Goal: Task Accomplishment & Management: Manage account settings

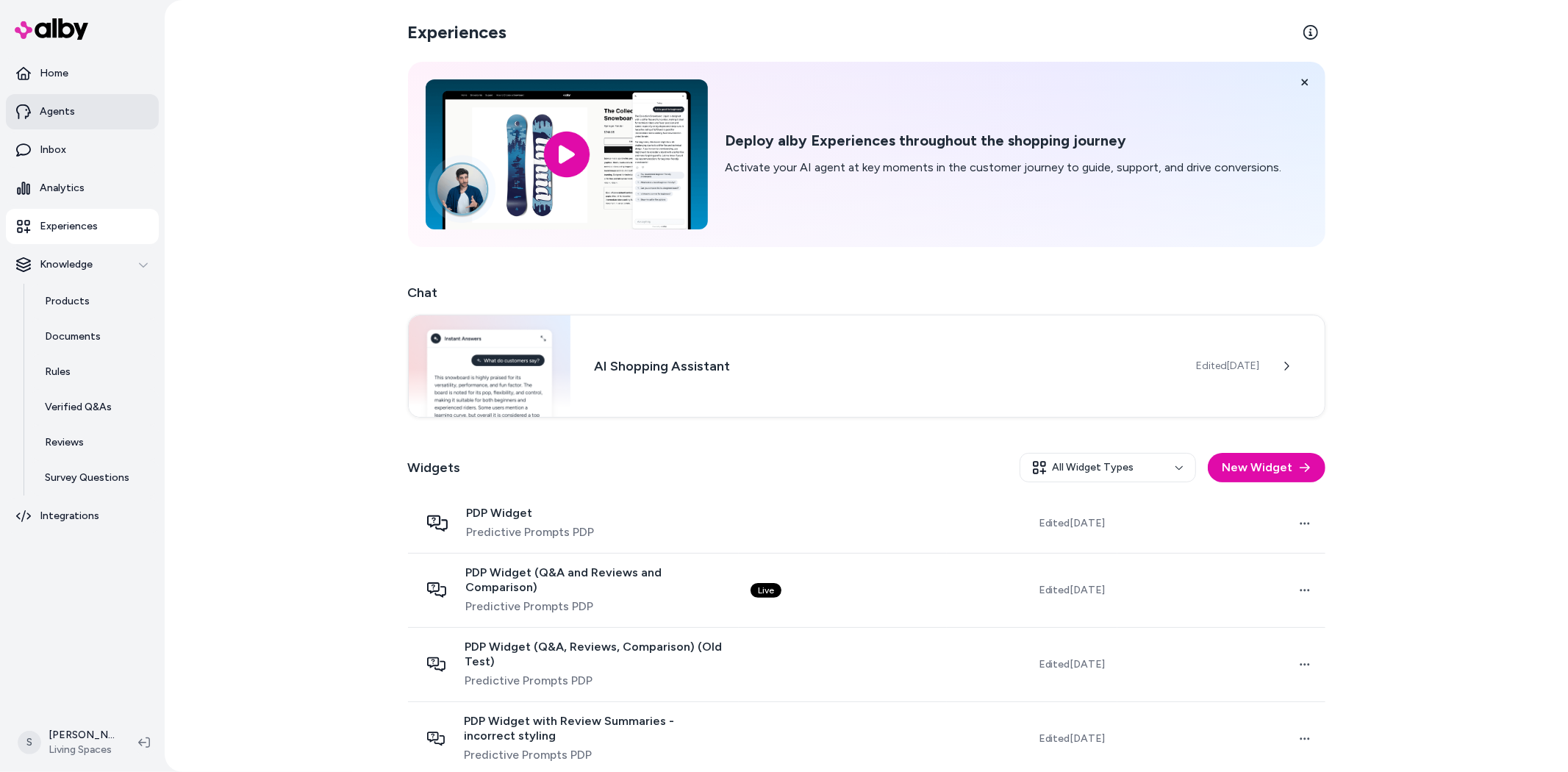
click at [47, 120] on link "Agents" at bounding box center [83, 112] width 153 height 36
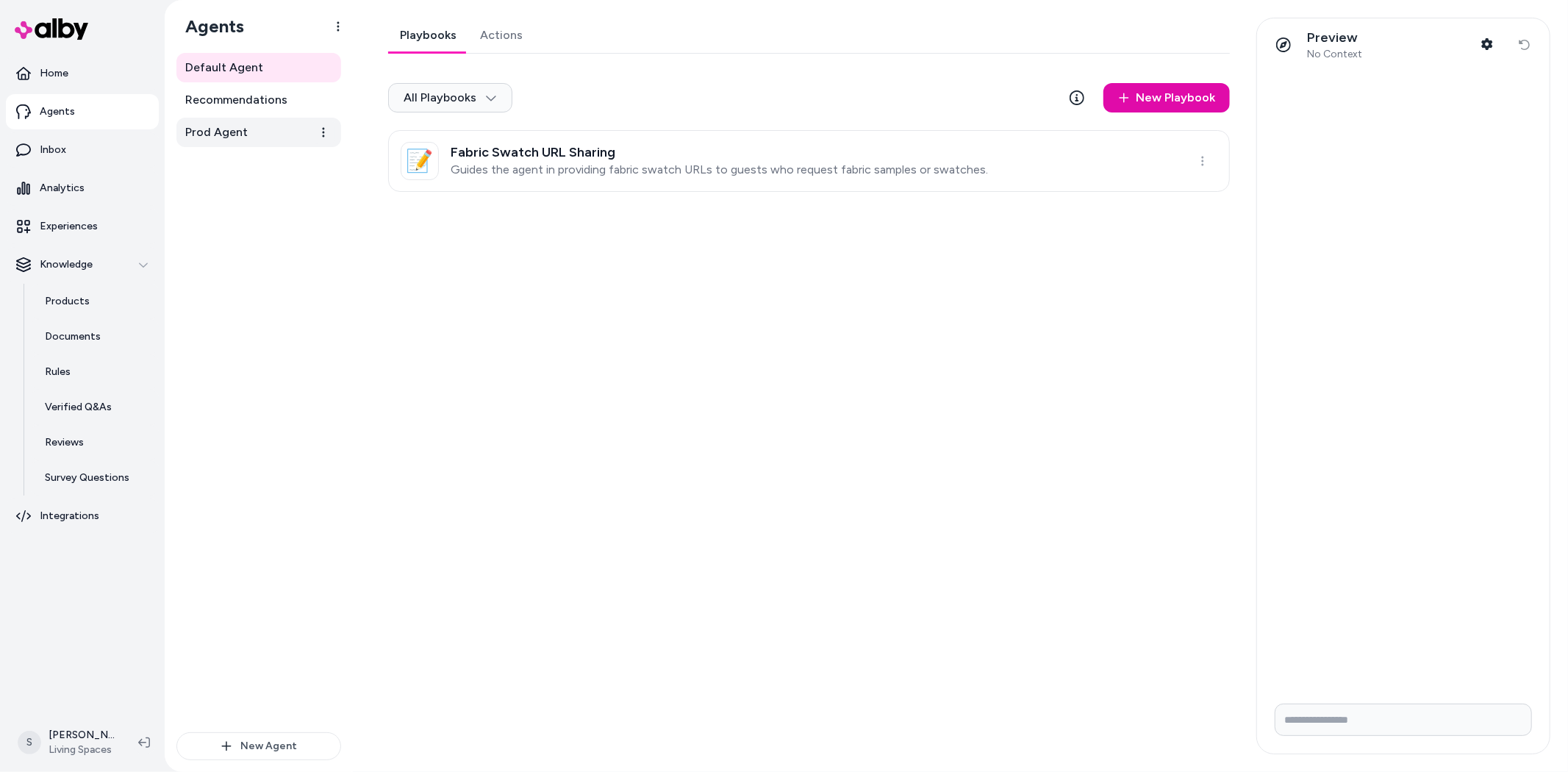
click at [243, 130] on span "Prod Agent" at bounding box center [217, 132] width 62 height 18
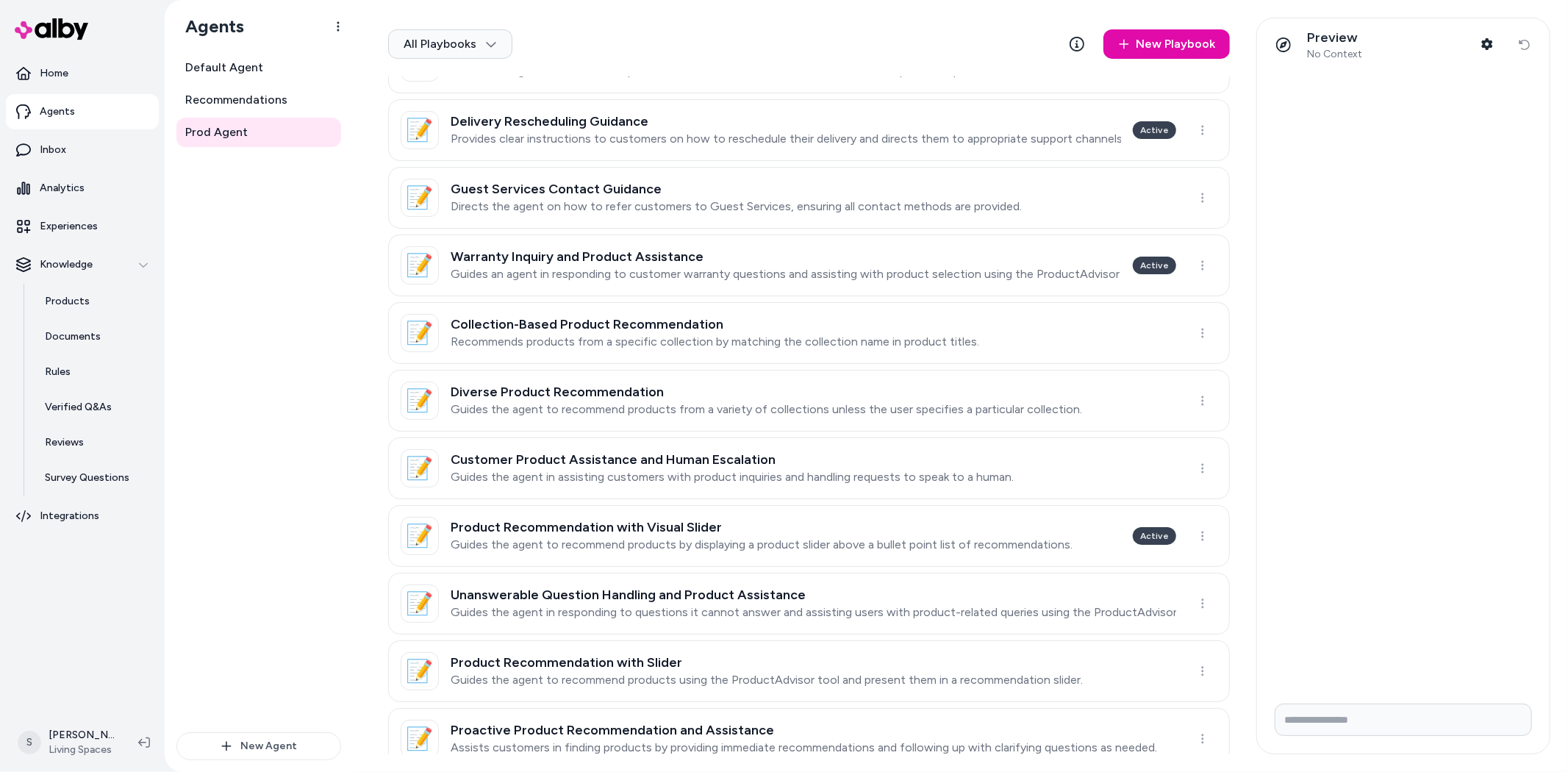
scroll to position [537, 0]
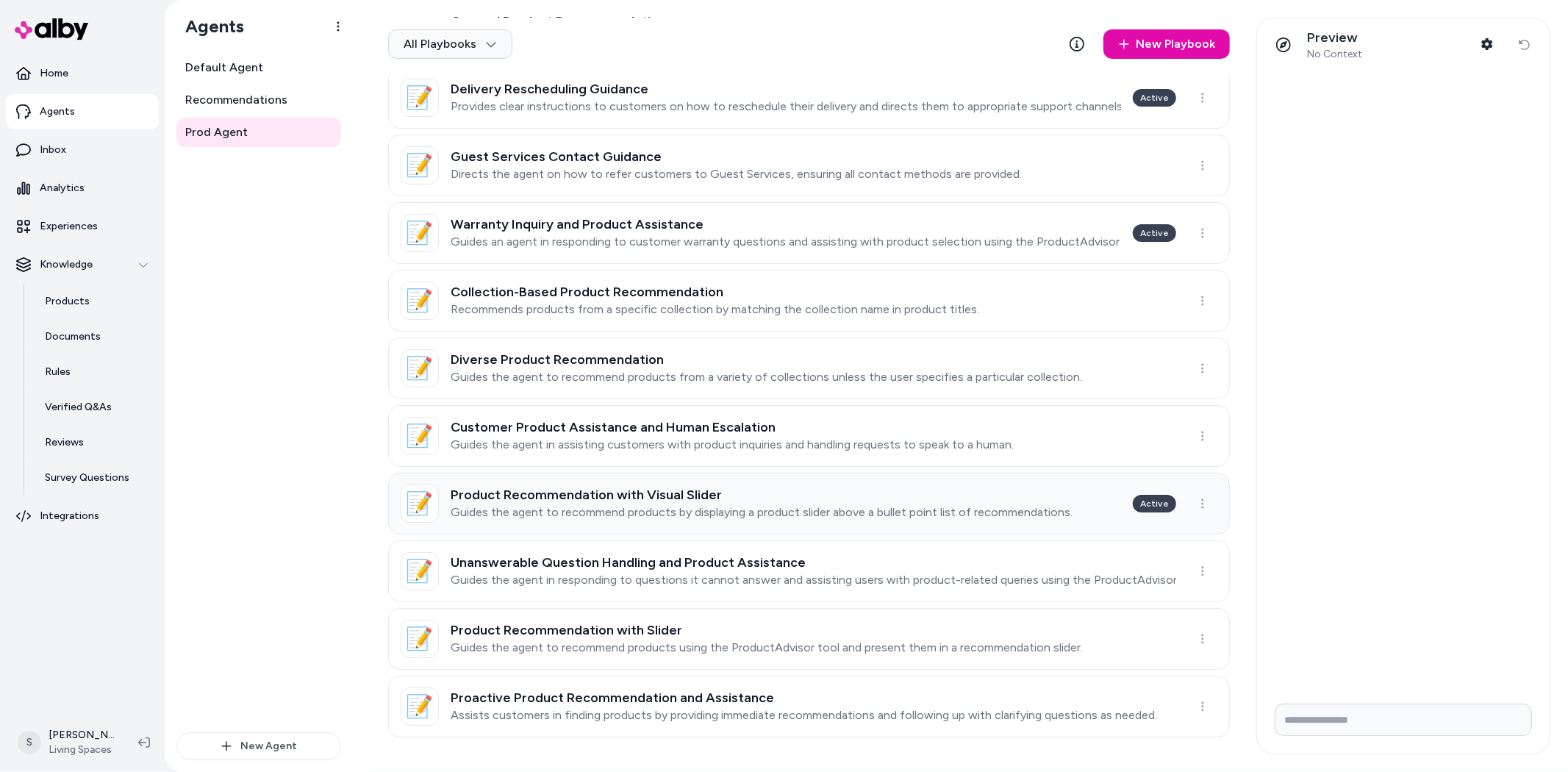
click at [684, 490] on h3 "Product Recommendation with Visual Slider" at bounding box center [761, 495] width 622 height 15
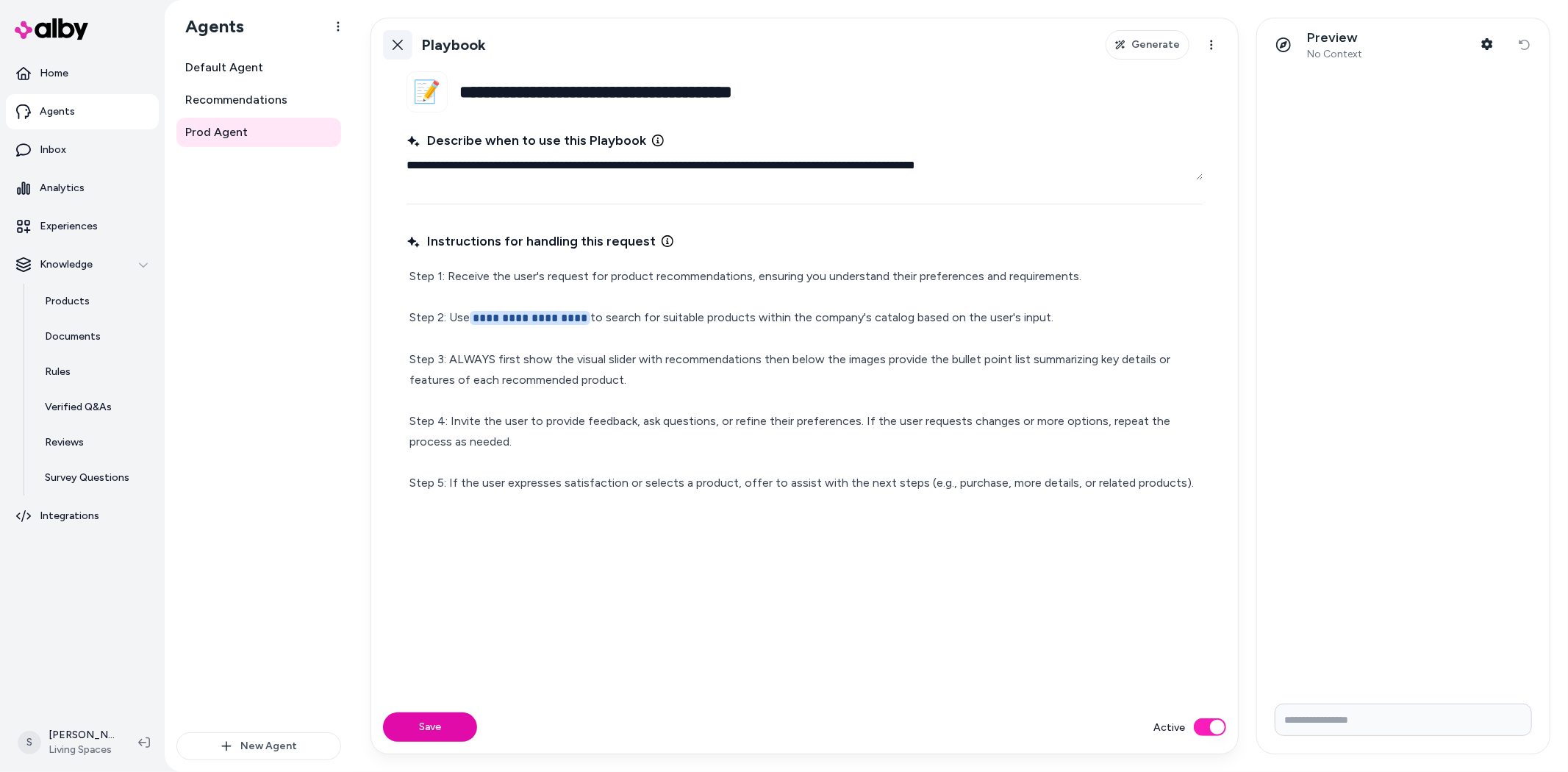
click at [392, 42] on icon at bounding box center [397, 44] width 12 height 12
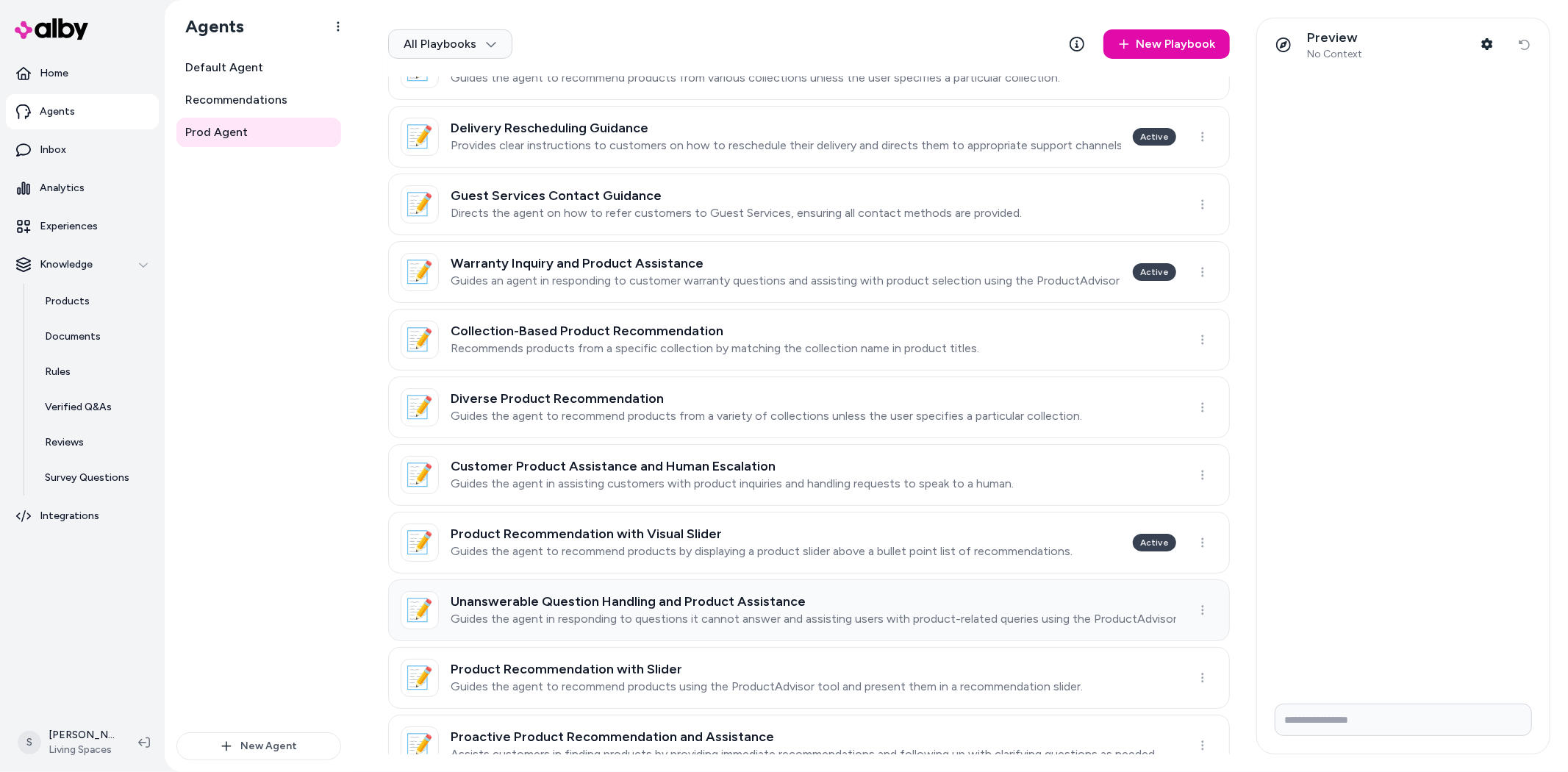
scroll to position [537, 0]
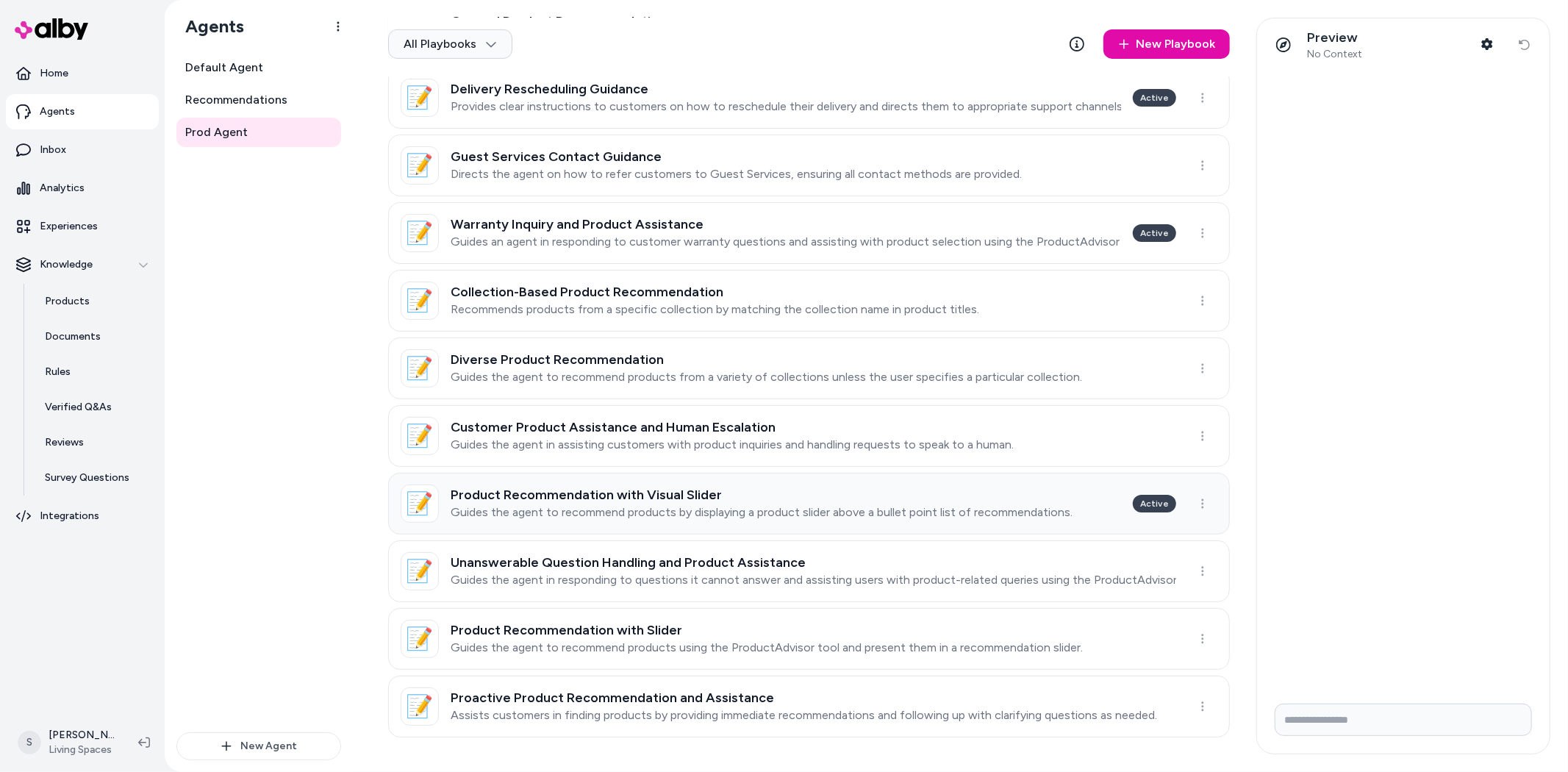
click at [1156, 503] on div "Active" at bounding box center [1154, 504] width 44 height 18
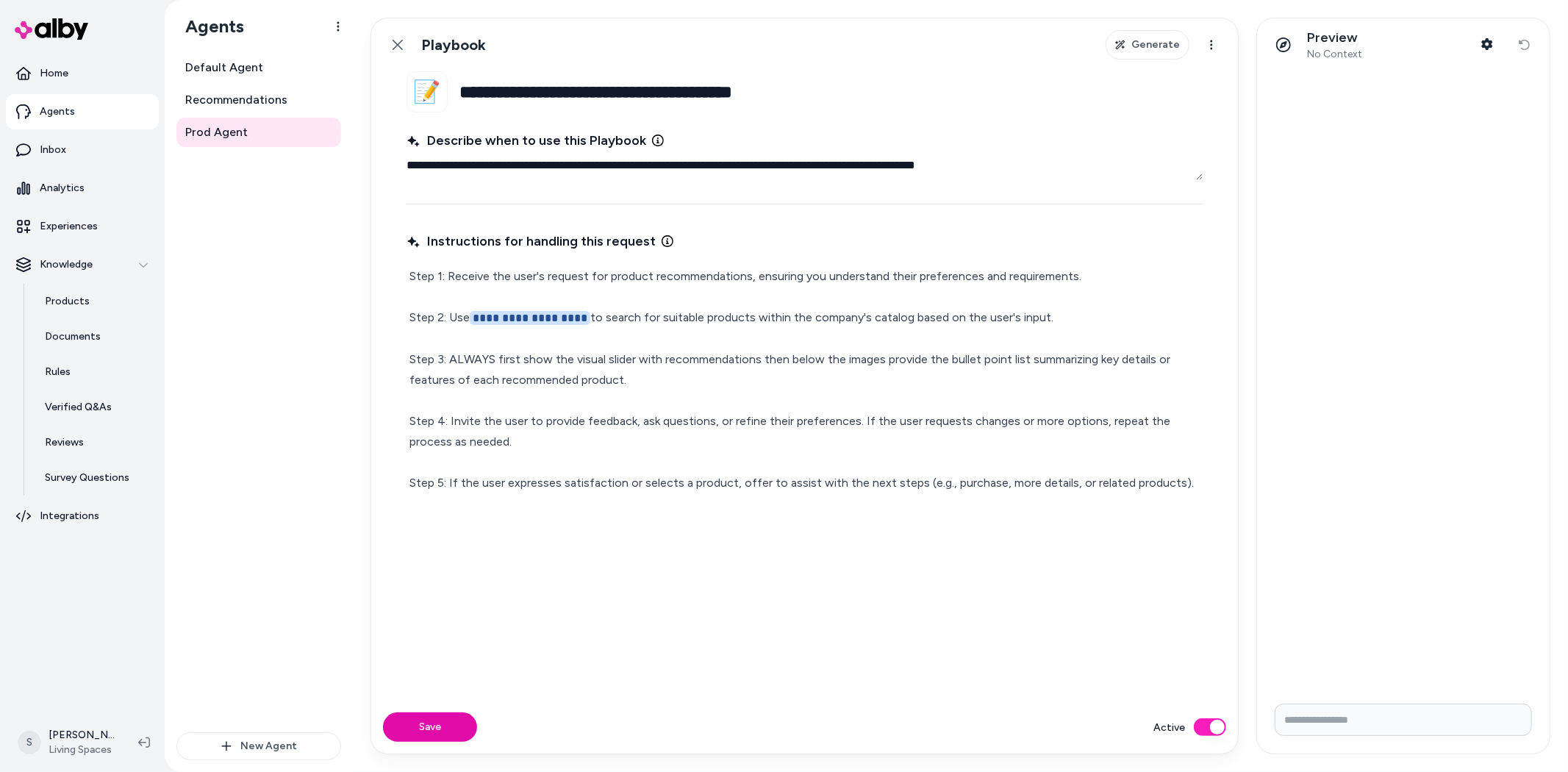
click at [1210, 729] on button "Active" at bounding box center [1210, 727] width 32 height 18
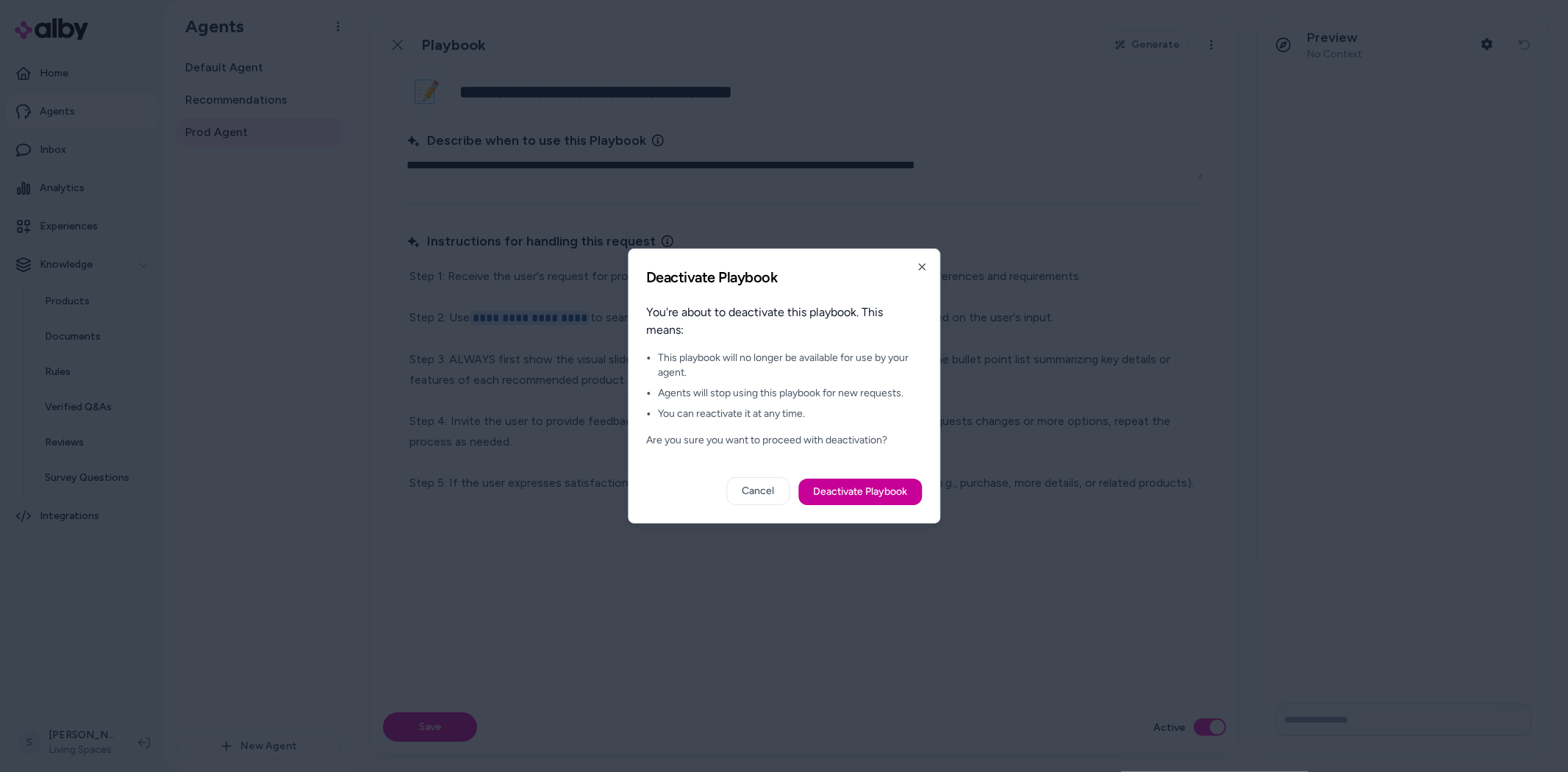
click at [848, 496] on button "Deactivate Playbook" at bounding box center [860, 492] width 123 height 27
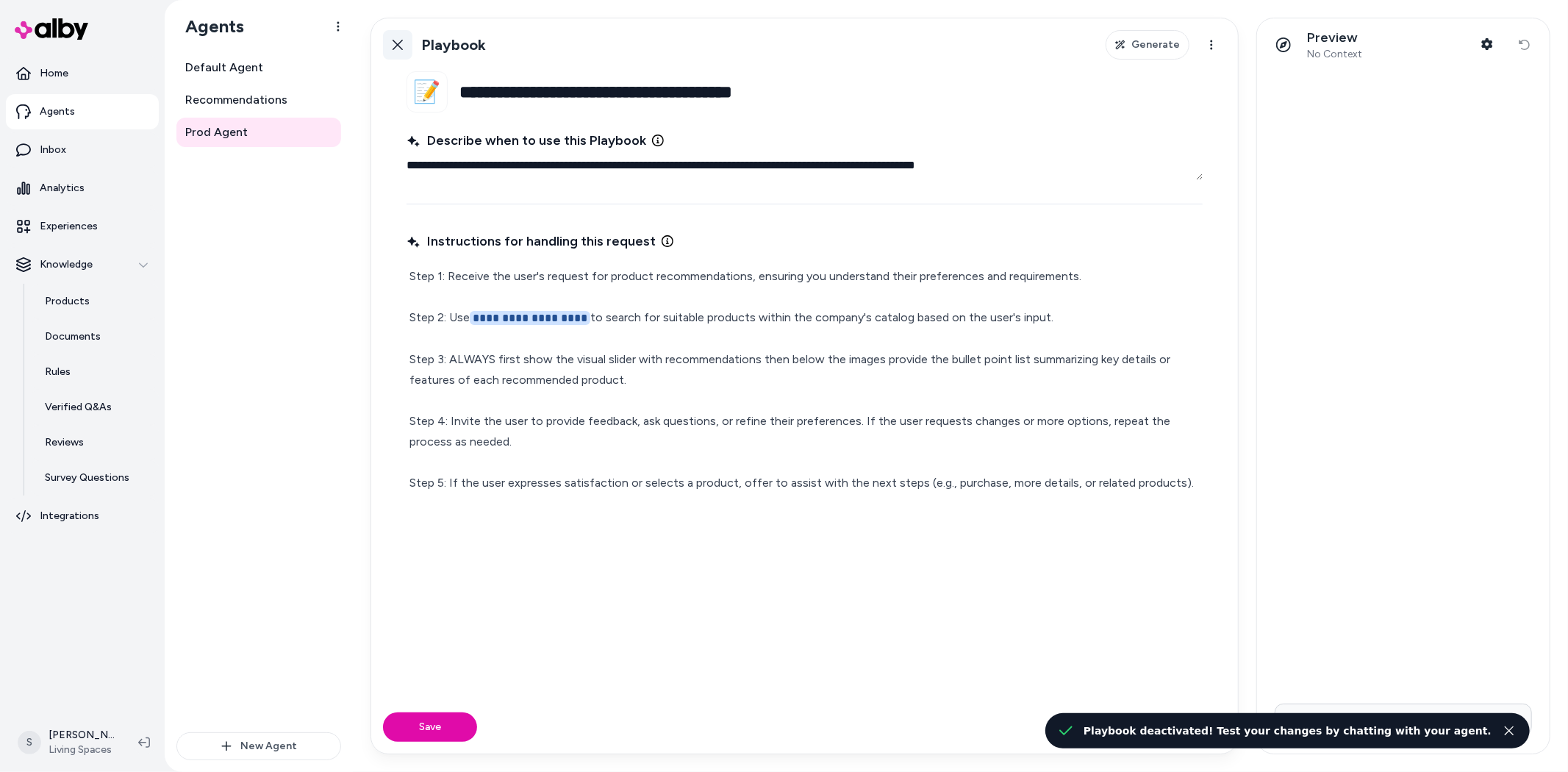
click at [398, 45] on icon at bounding box center [397, 44] width 12 height 12
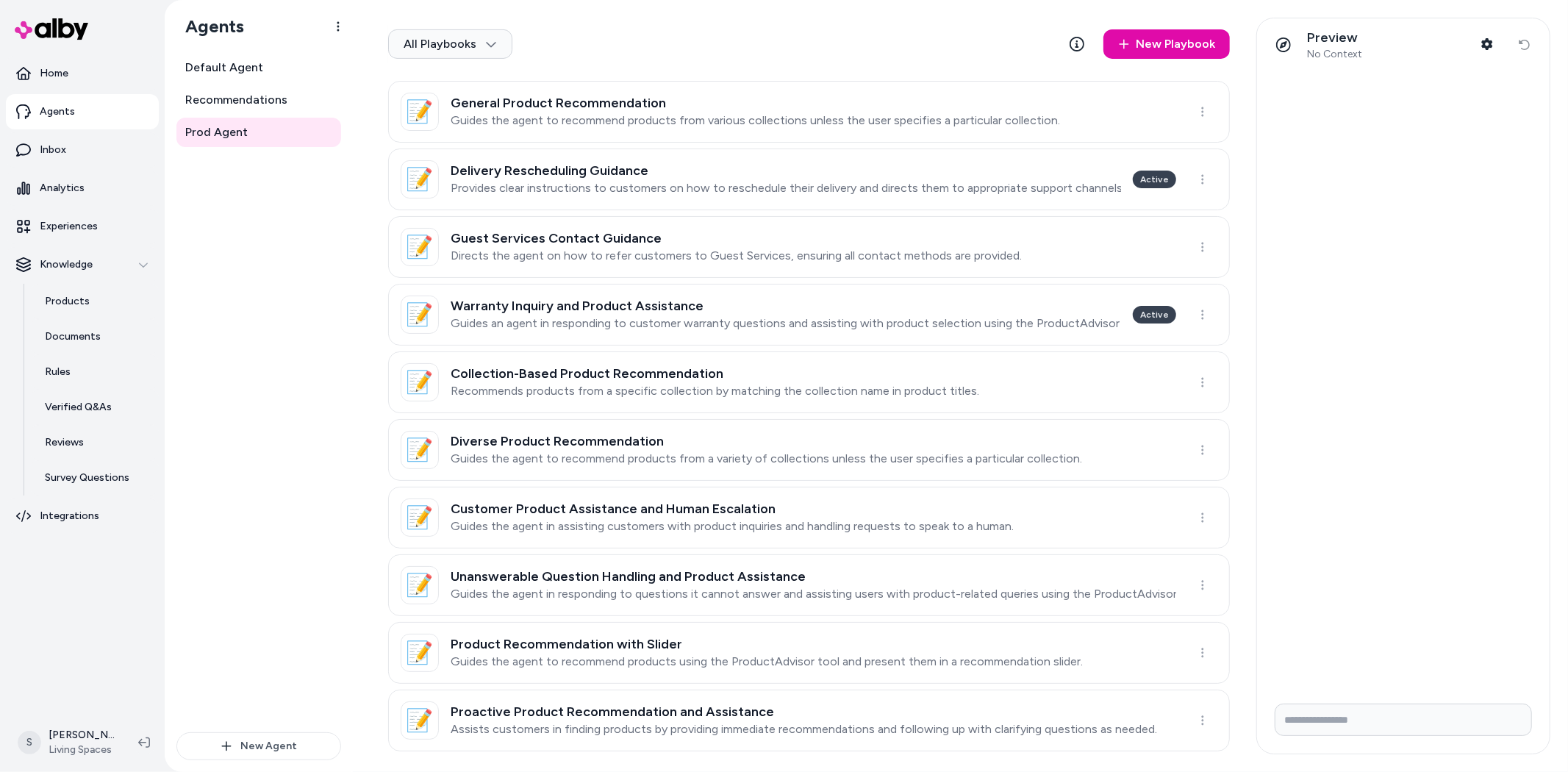
scroll to position [537, 0]
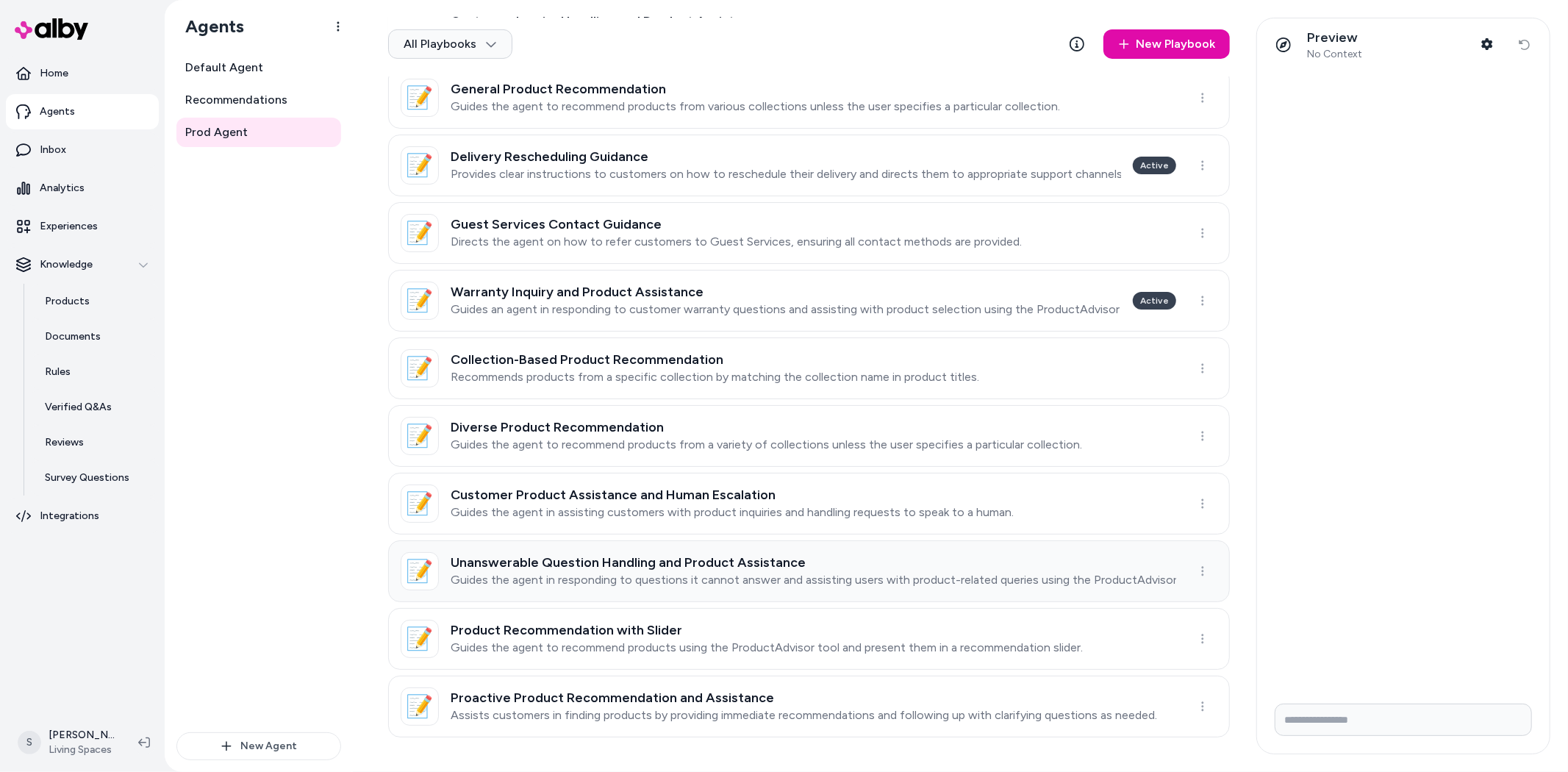
click at [610, 561] on h3 "Unanswerable Question Handling and Product Assistance" at bounding box center [813, 562] width 726 height 15
click at [610, 561] on html "Home Agents Inbox Analytics Experiences Knowledge Products Documents Rules Veri…" at bounding box center [784, 386] width 1568 height 772
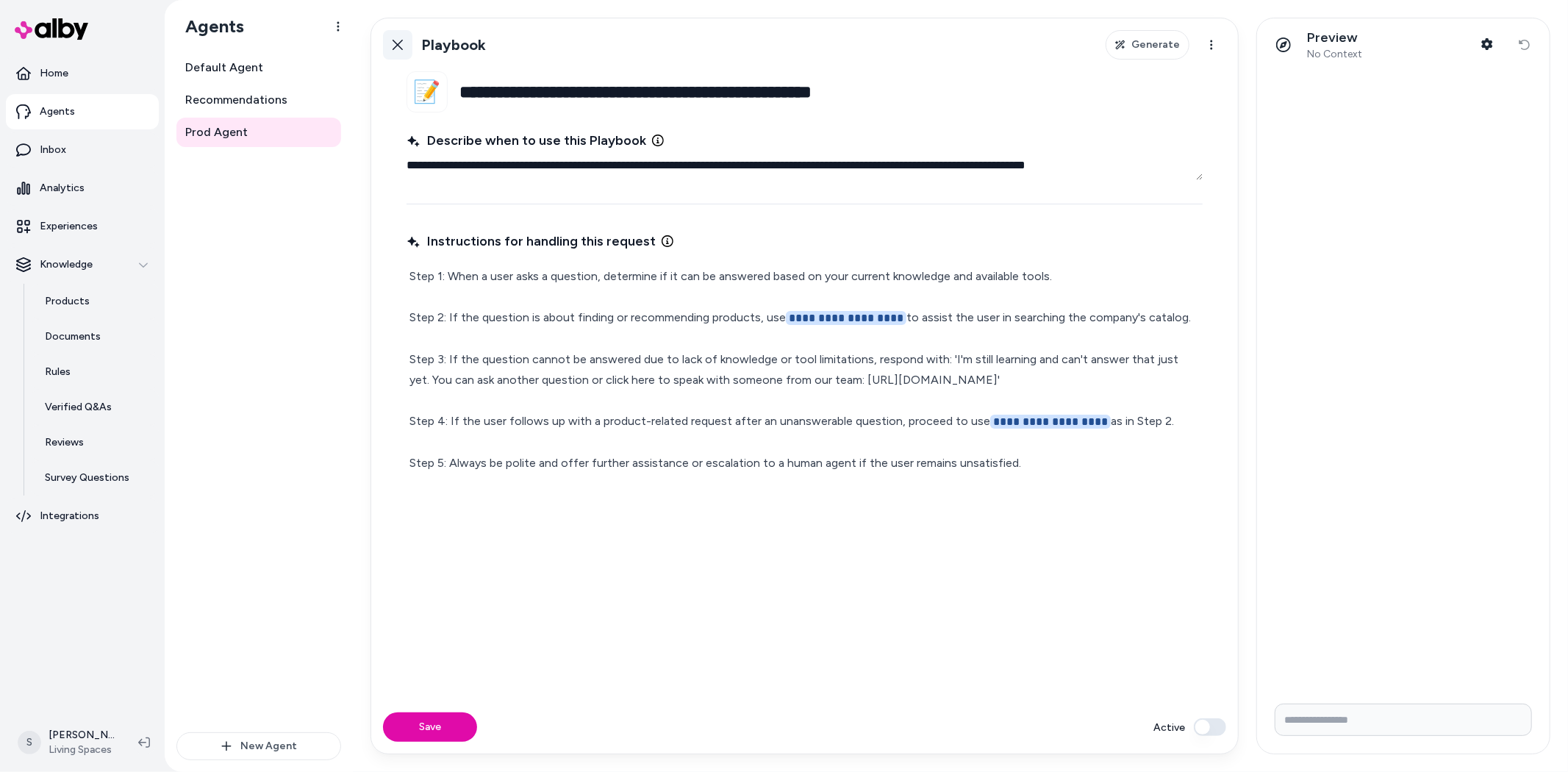
click at [395, 42] on icon at bounding box center [397, 44] width 12 height 12
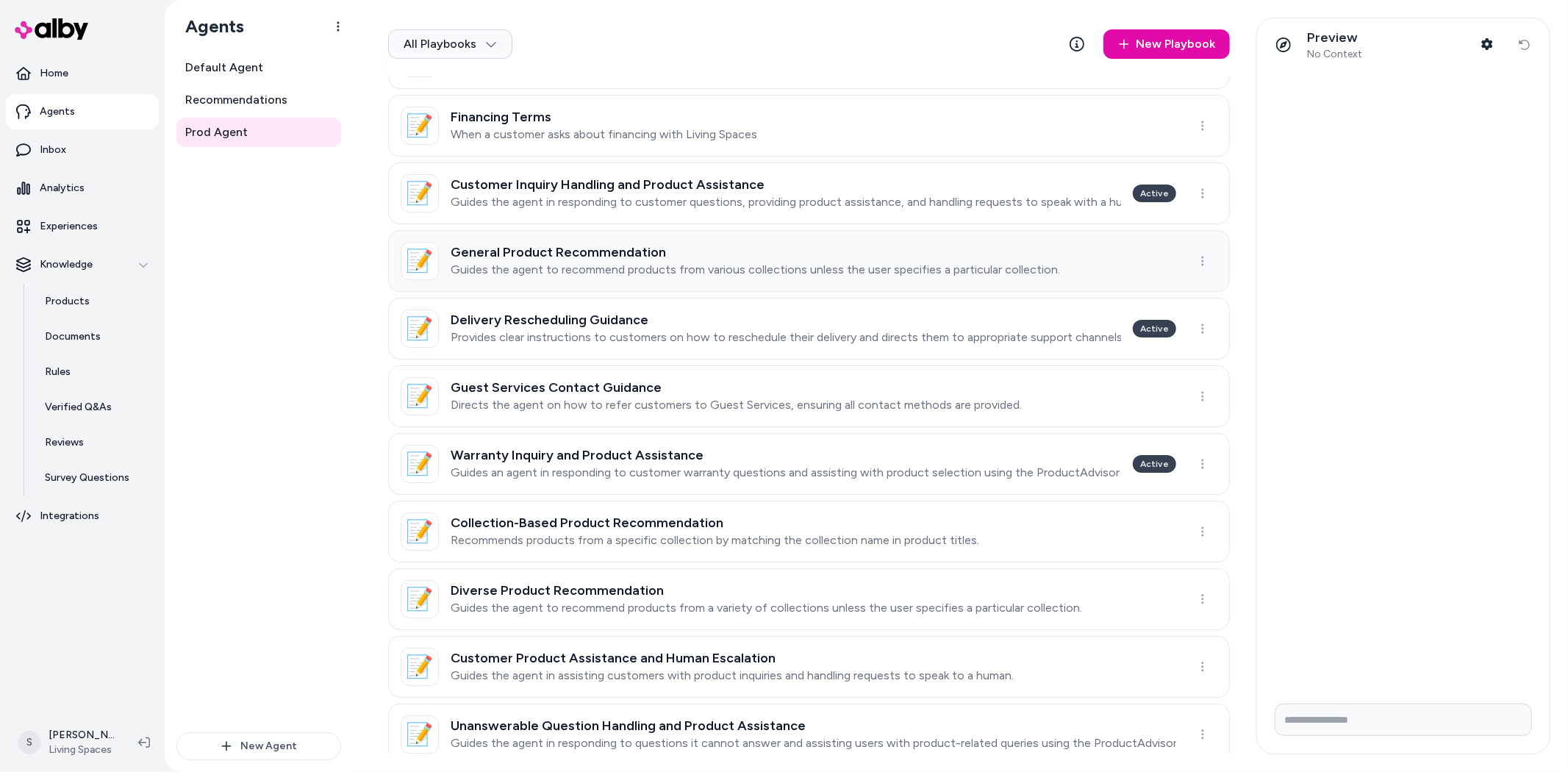
scroll to position [291, 0]
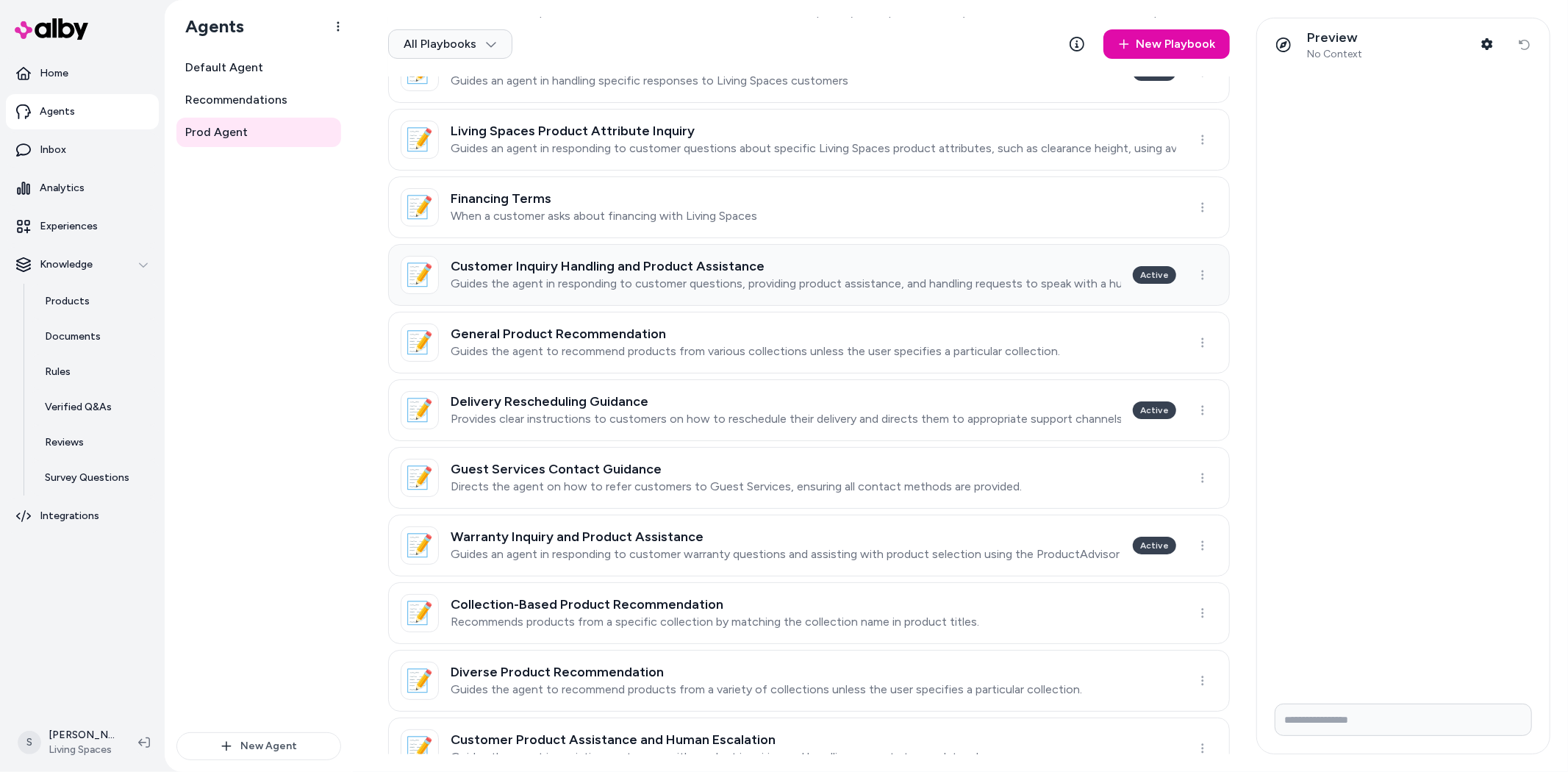
click at [618, 262] on h3 "Customer Inquiry Handling and Product Assistance" at bounding box center [785, 266] width 671 height 15
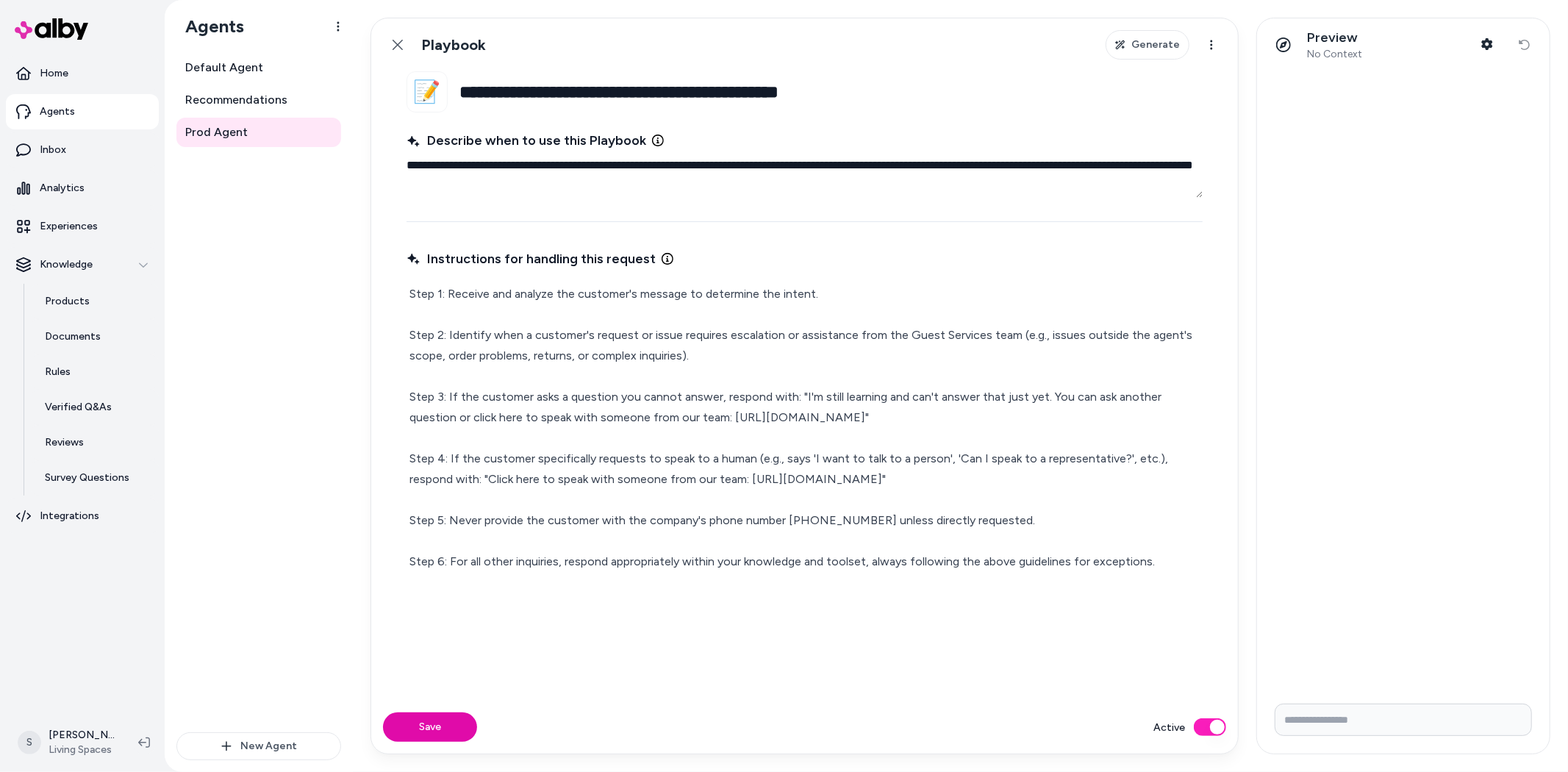
drag, startPoint x: 784, startPoint y: 92, endPoint x: 472, endPoint y: 97, distance: 312.0
click at [466, 96] on input "**********" at bounding box center [831, 92] width 744 height 41
type textarea "*"
type input "**********"
click at [458, 722] on button "Save" at bounding box center [430, 727] width 94 height 29
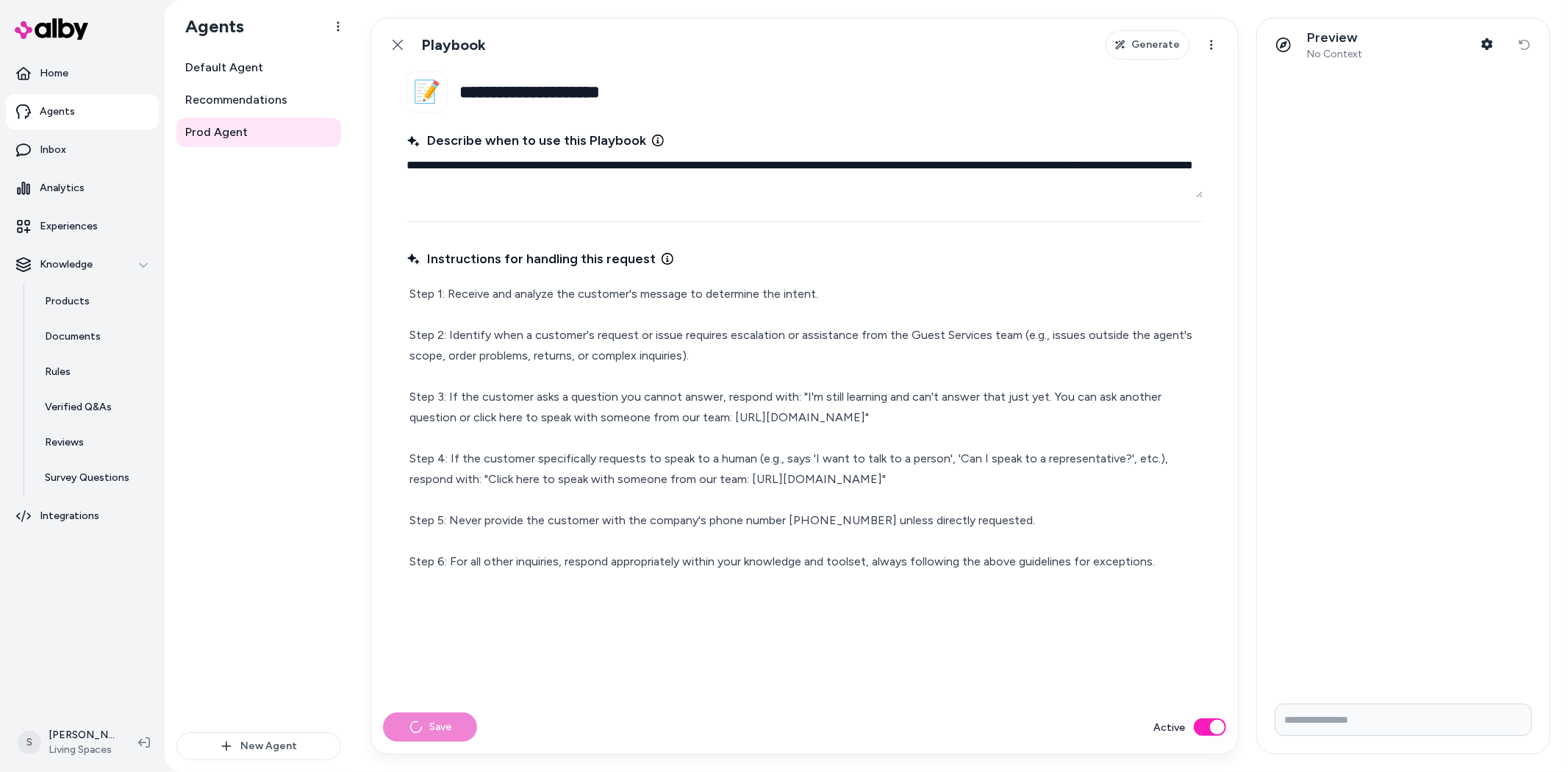
type textarea "*"
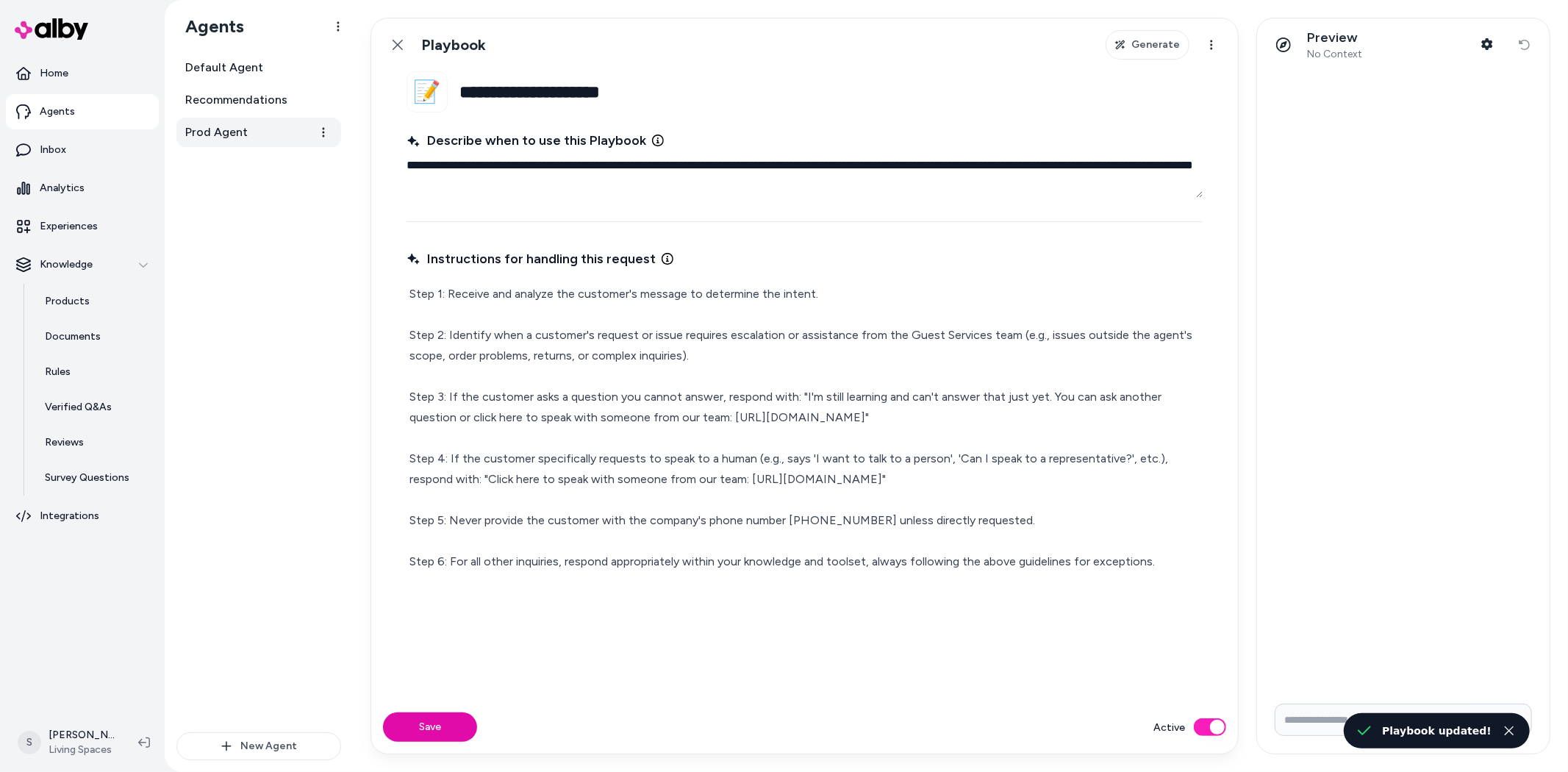
click at [243, 136] on span "Prod Agent" at bounding box center [217, 132] width 62 height 18
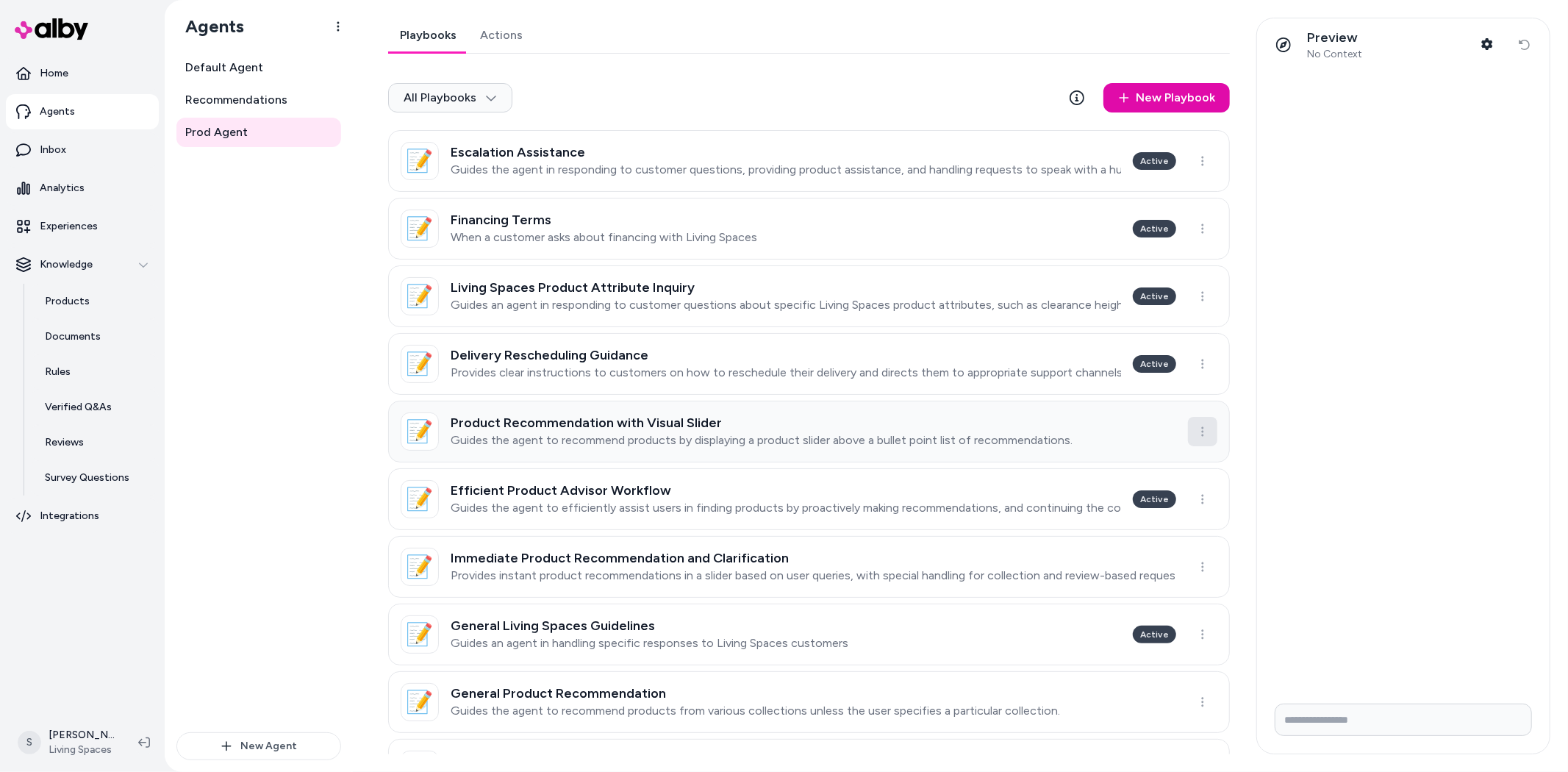
click at [1195, 430] on html "Home Agents Inbox Analytics Experiences Knowledge Products Documents Rules Veri…" at bounding box center [784, 386] width 1568 height 772
click at [267, 456] on html "Home Agents Inbox Analytics Experiences Knowledge Products Documents Rules Veri…" at bounding box center [784, 386] width 1568 height 772
click at [1182, 337] on html "Home Agents Inbox Analytics Experiences Knowledge Products Documents Rules Veri…" at bounding box center [784, 386] width 1568 height 772
click at [305, 479] on html "Home Agents Inbox Analytics Experiences Knowledge Products Documents Rules Veri…" at bounding box center [784, 386] width 1568 height 772
click at [511, 32] on link "Actions" at bounding box center [501, 36] width 66 height 36
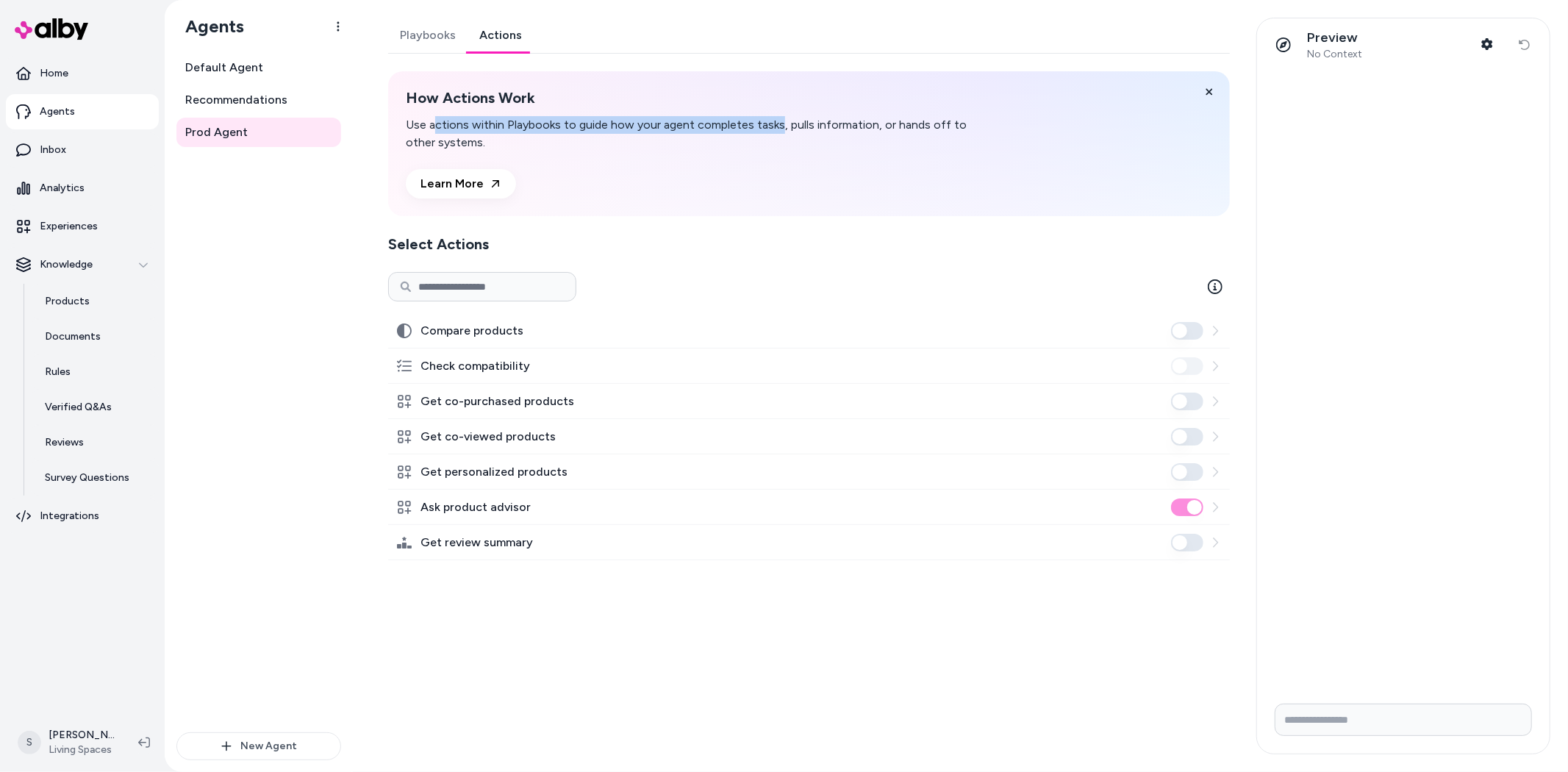
drag, startPoint x: 434, startPoint y: 121, endPoint x: 779, endPoint y: 122, distance: 345.0
click at [779, 122] on p "Use actions within Playbooks to guide how your agent completes tasks, pulls inf…" at bounding box center [688, 134] width 564 height 36
click at [447, 139] on p "Use actions within Playbooks to guide how your agent completes tasks, pulls inf…" at bounding box center [688, 134] width 564 height 36
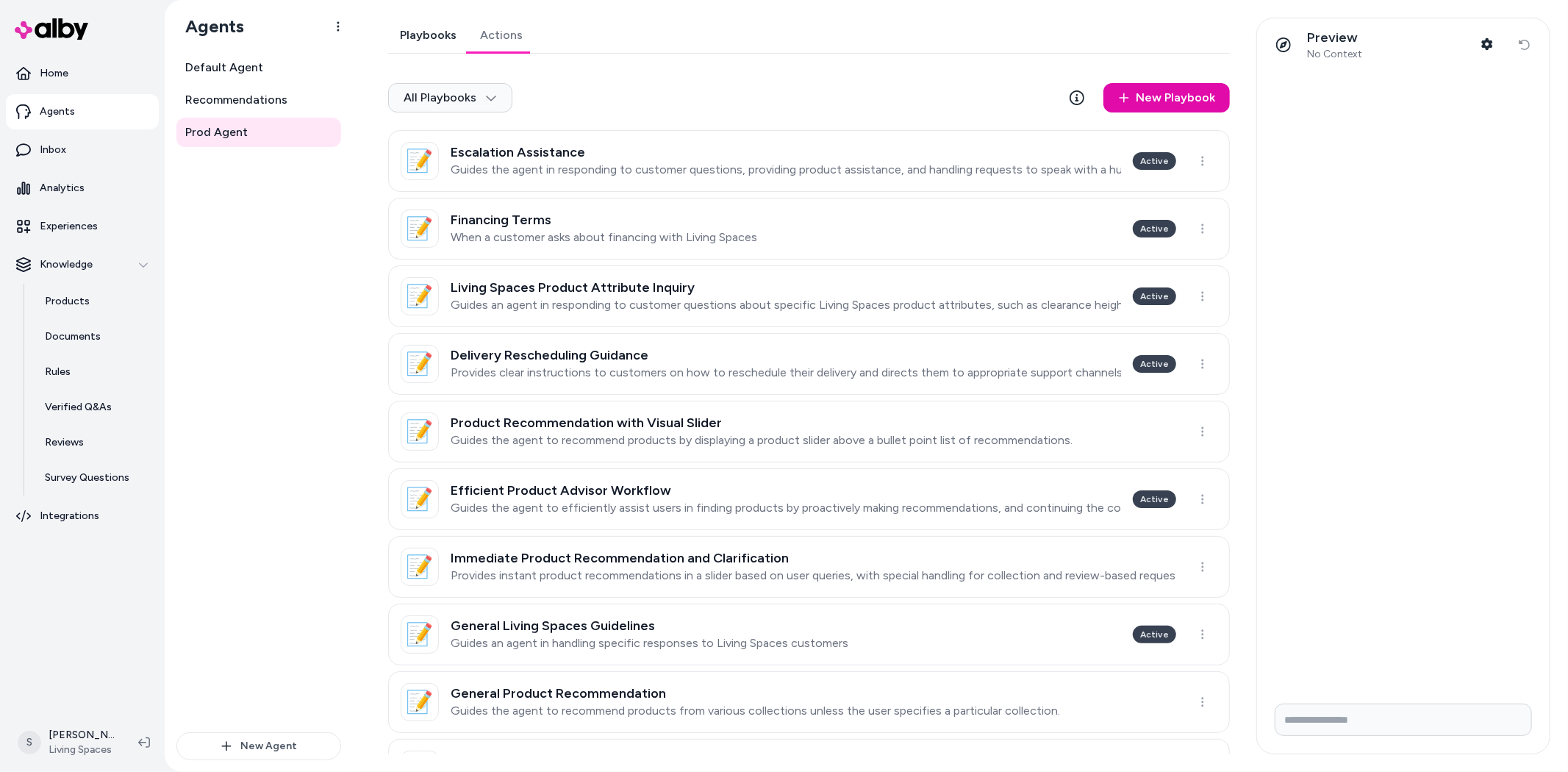
click at [434, 33] on link "Playbooks" at bounding box center [428, 36] width 80 height 36
click at [40, 211] on link "Experiences" at bounding box center [83, 227] width 153 height 36
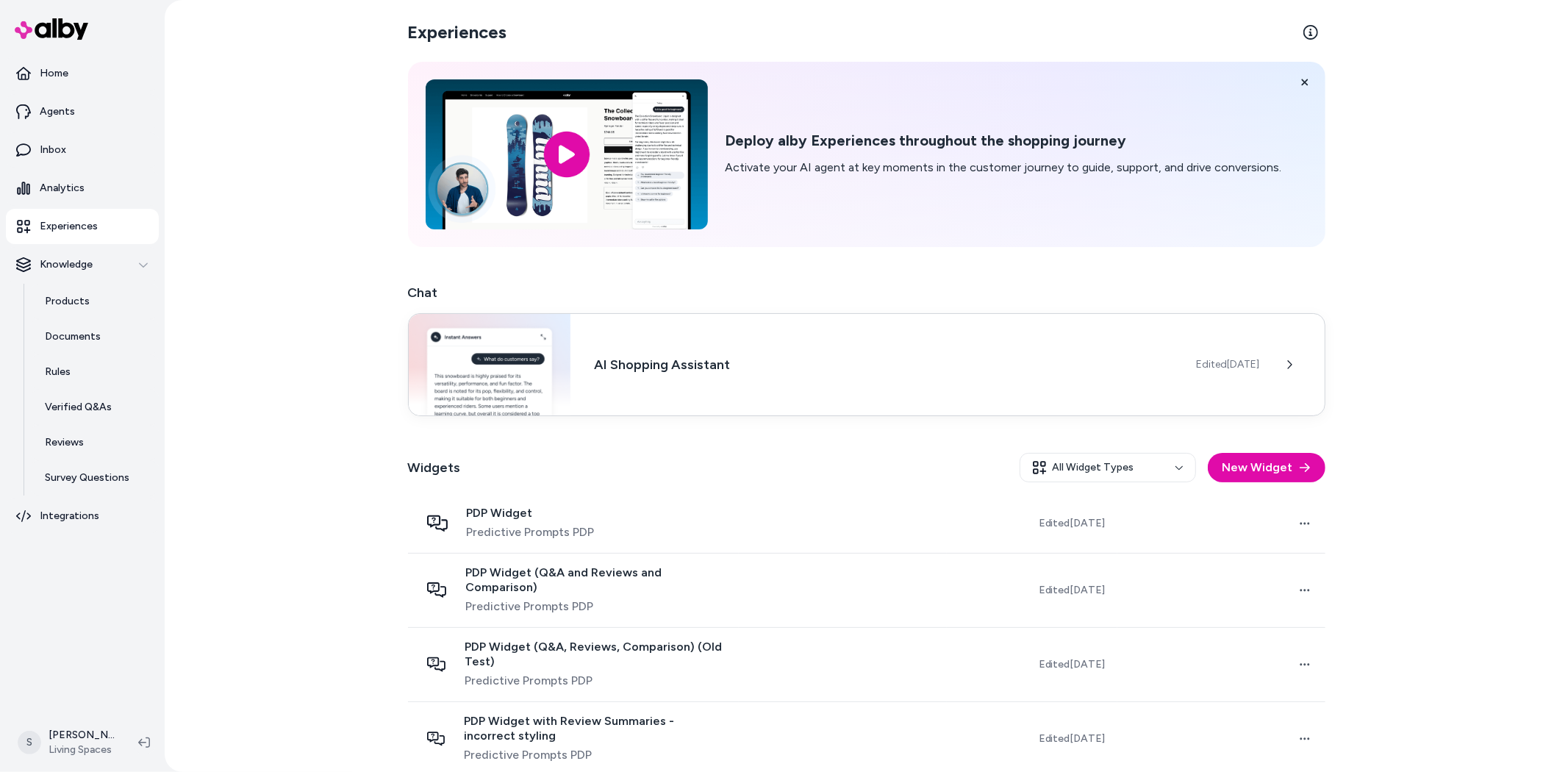
click at [722, 365] on h3 "AI Shopping Assistant" at bounding box center [883, 364] width 578 height 20
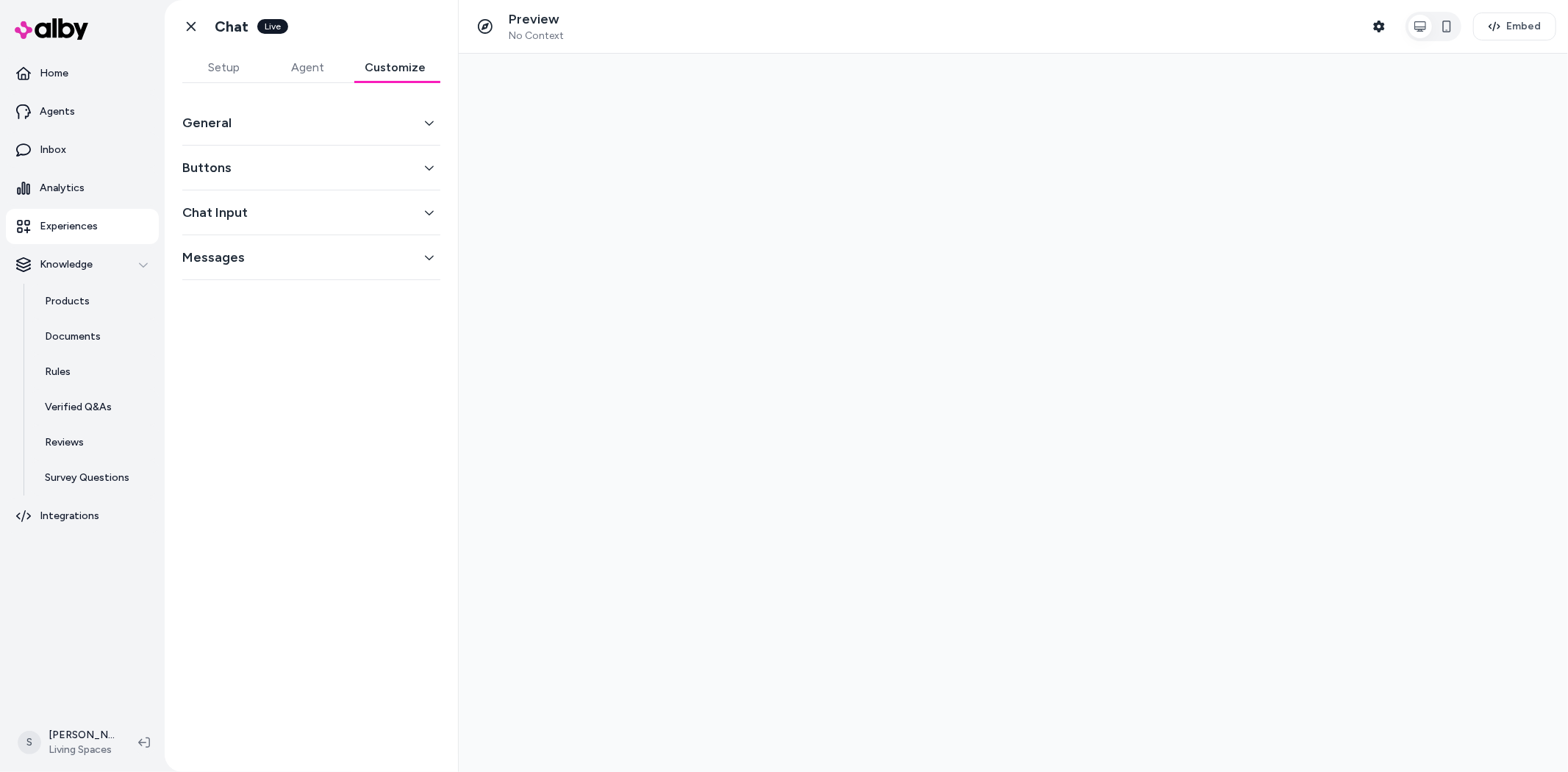
click at [380, 75] on button "Customize" at bounding box center [395, 68] width 91 height 29
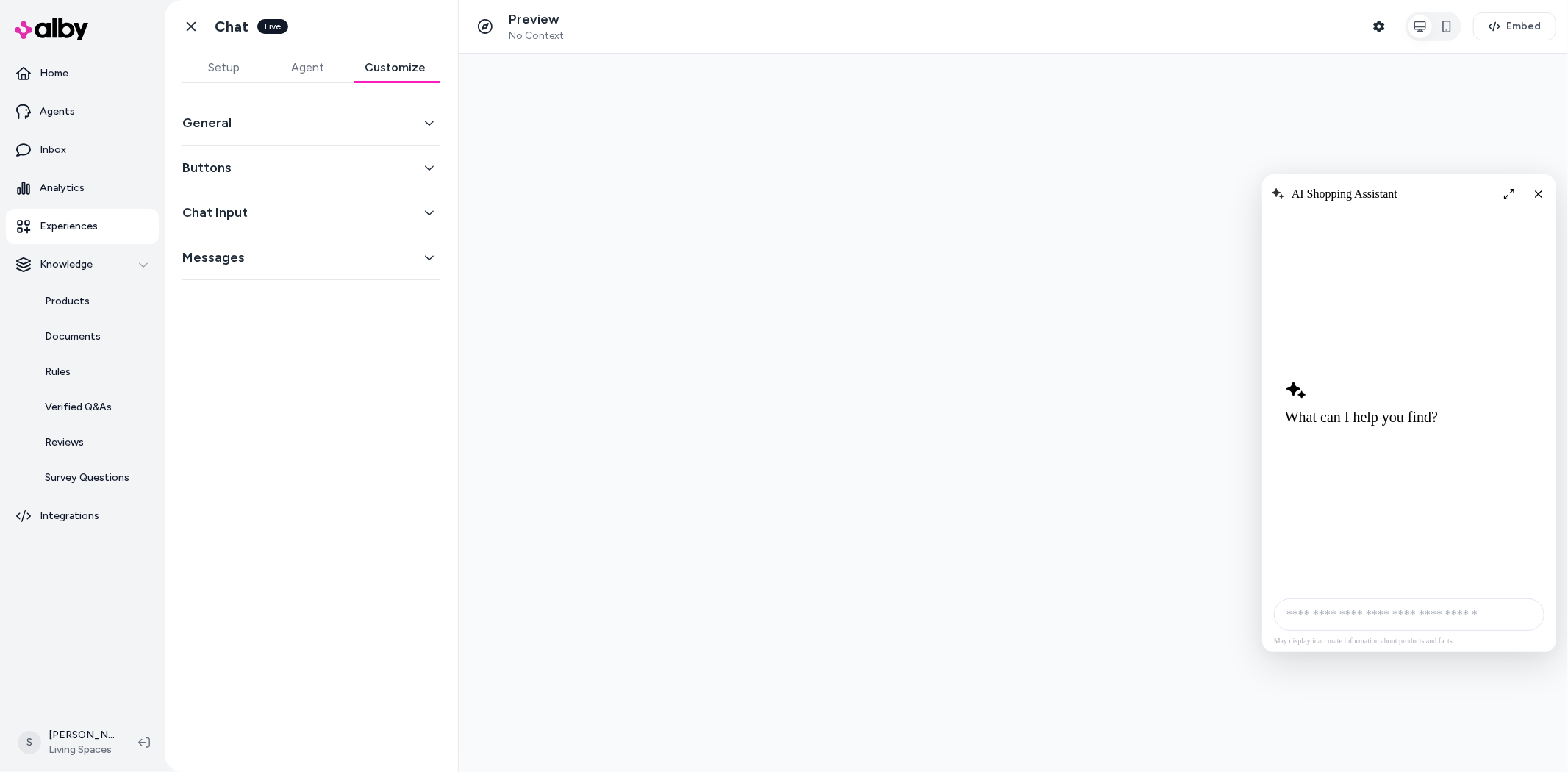
click at [265, 126] on button "General" at bounding box center [311, 123] width 258 height 20
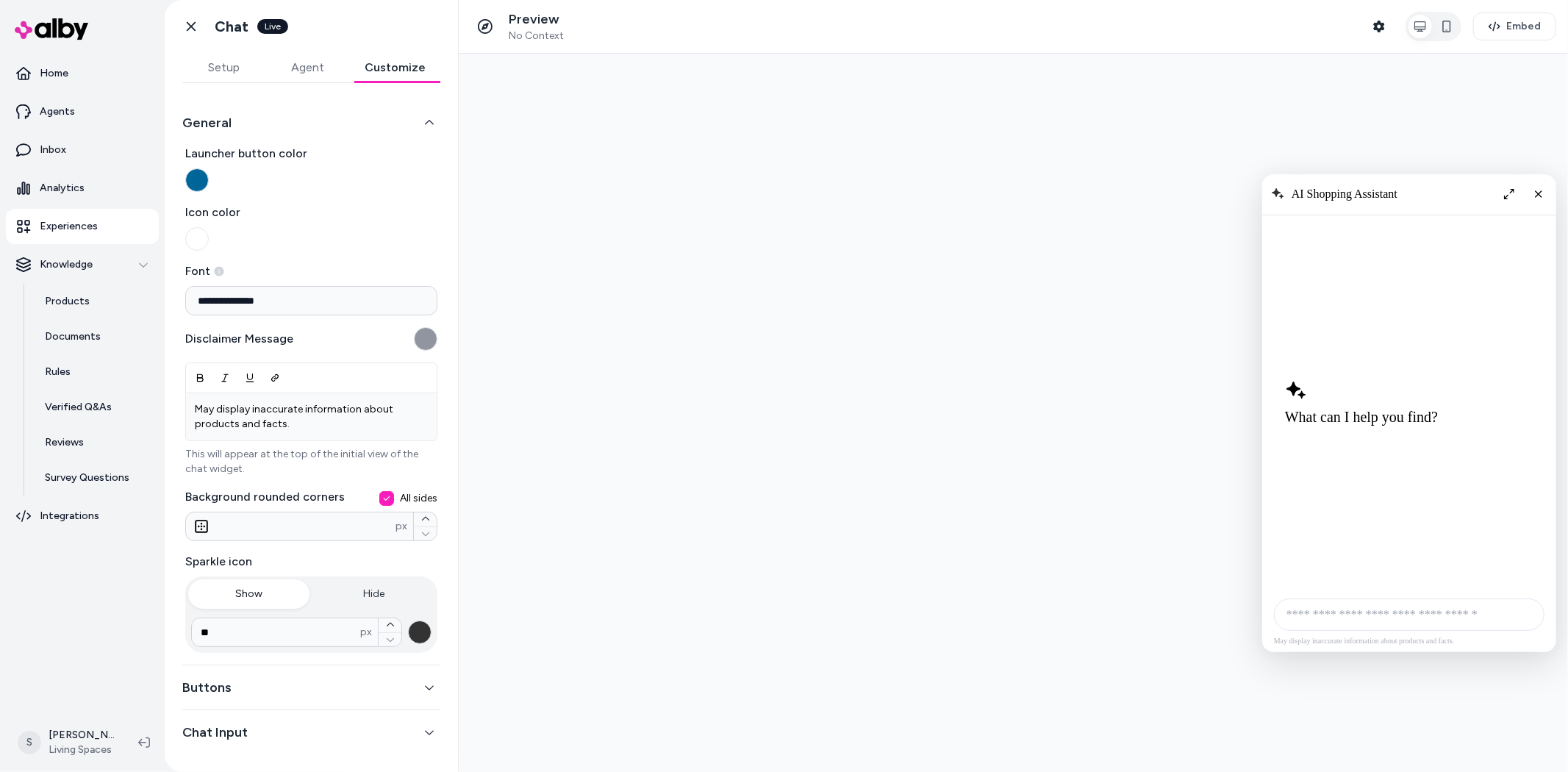
scroll to position [45, 0]
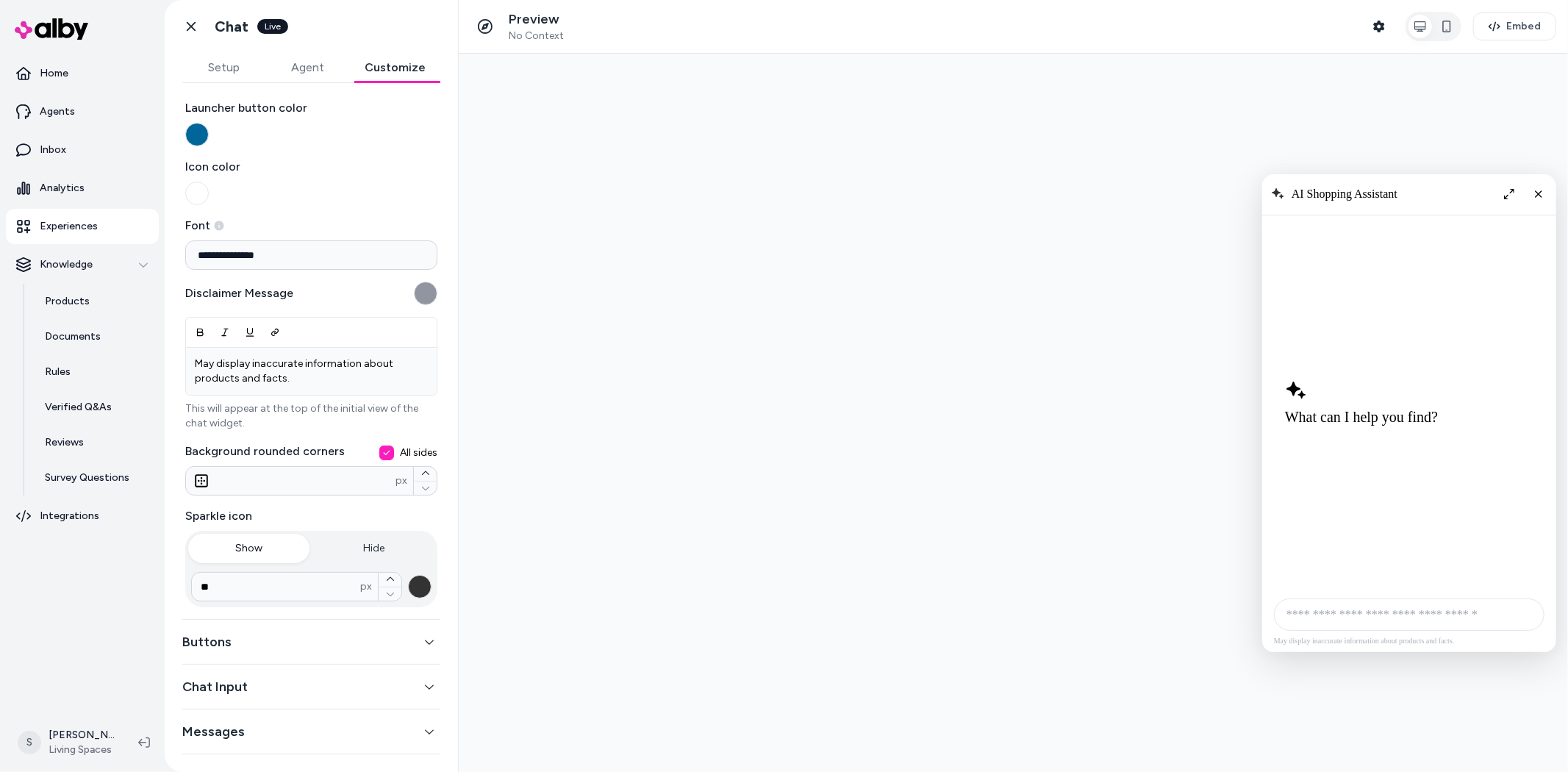
click at [370, 649] on button "Buttons" at bounding box center [311, 641] width 258 height 20
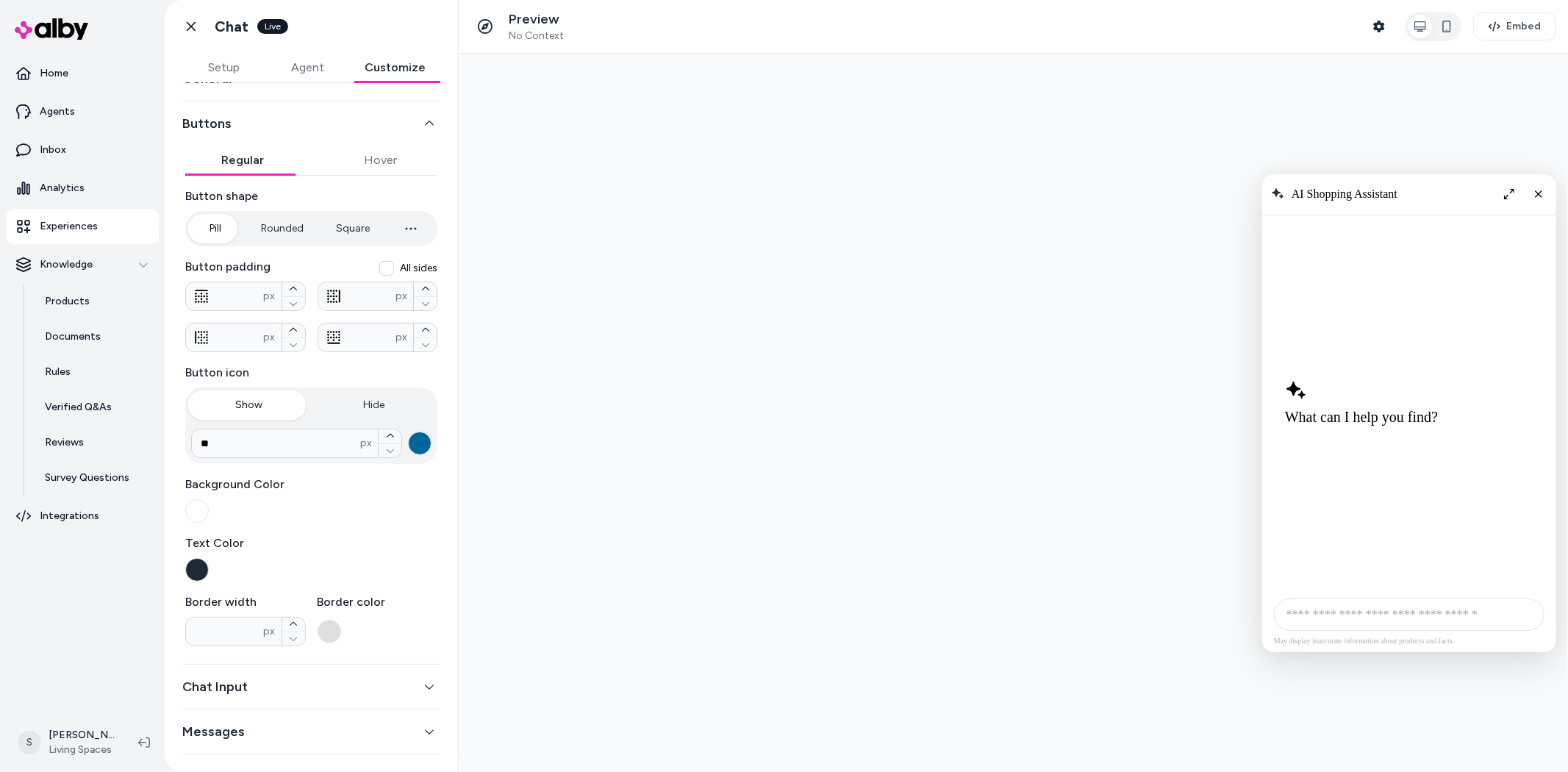
click at [370, 689] on button "Chat Input" at bounding box center [311, 686] width 258 height 20
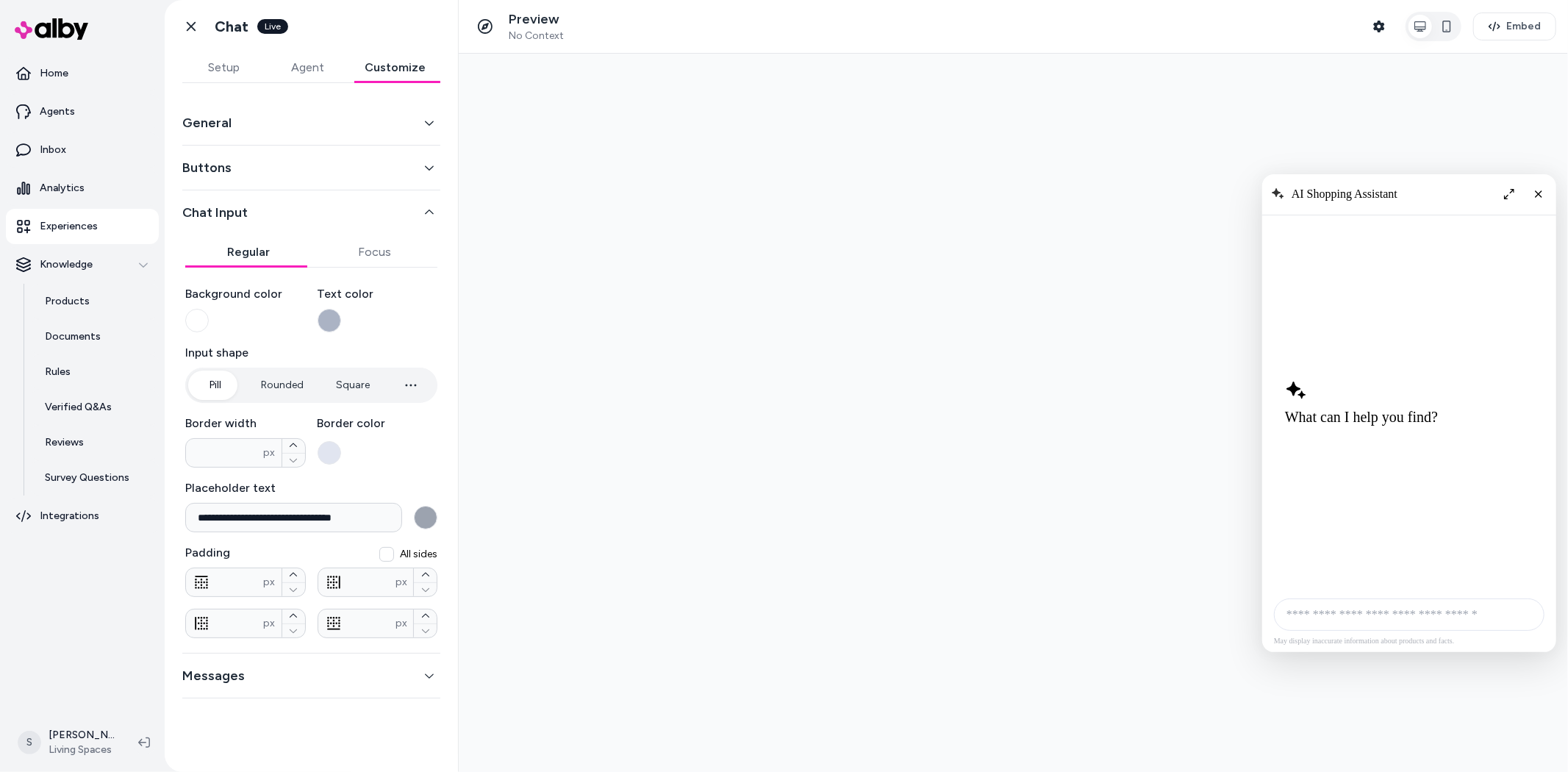
click at [377, 681] on button "Messages" at bounding box center [311, 675] width 258 height 20
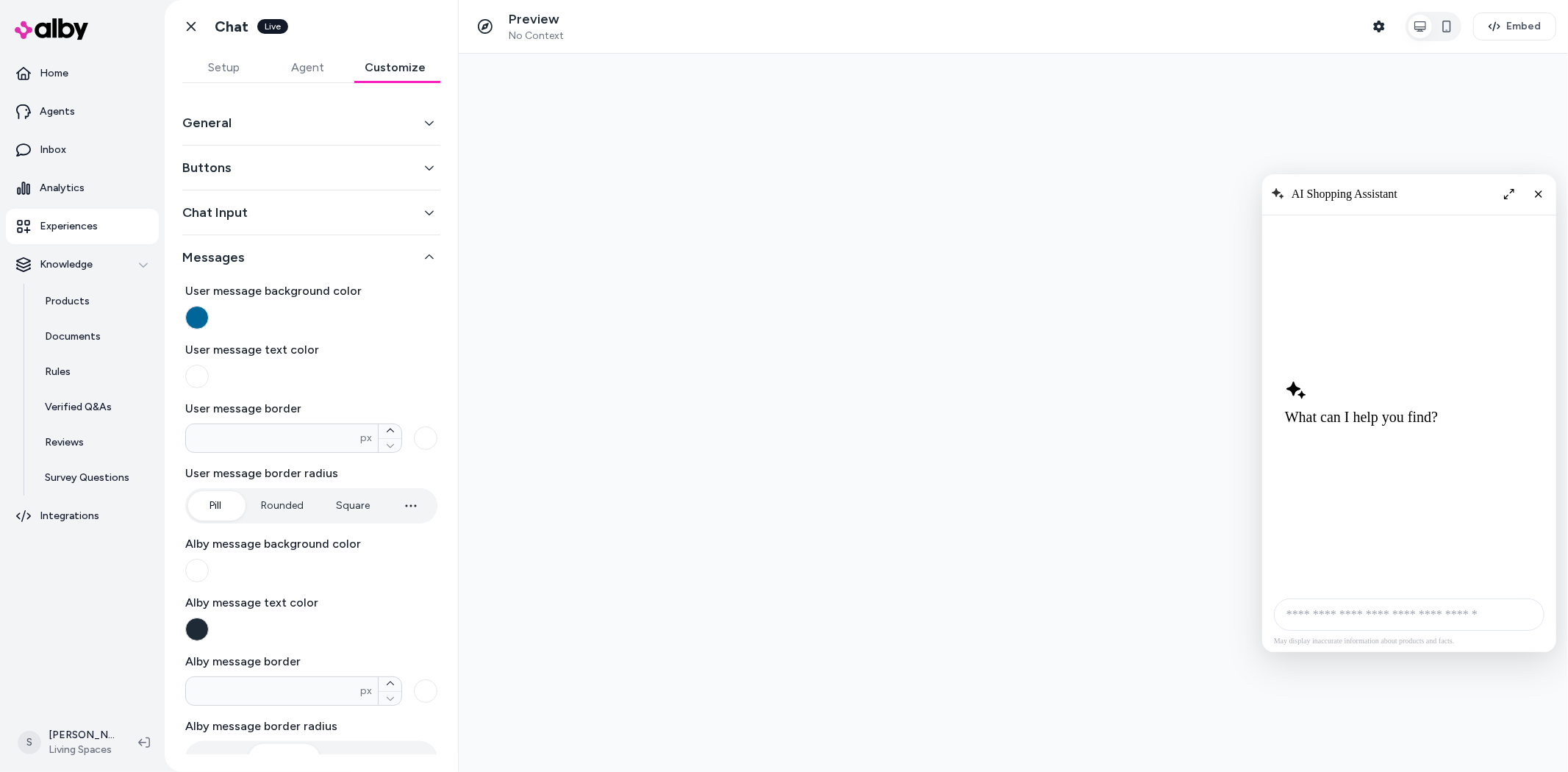
click at [304, 68] on button "Agent" at bounding box center [308, 68] width 84 height 29
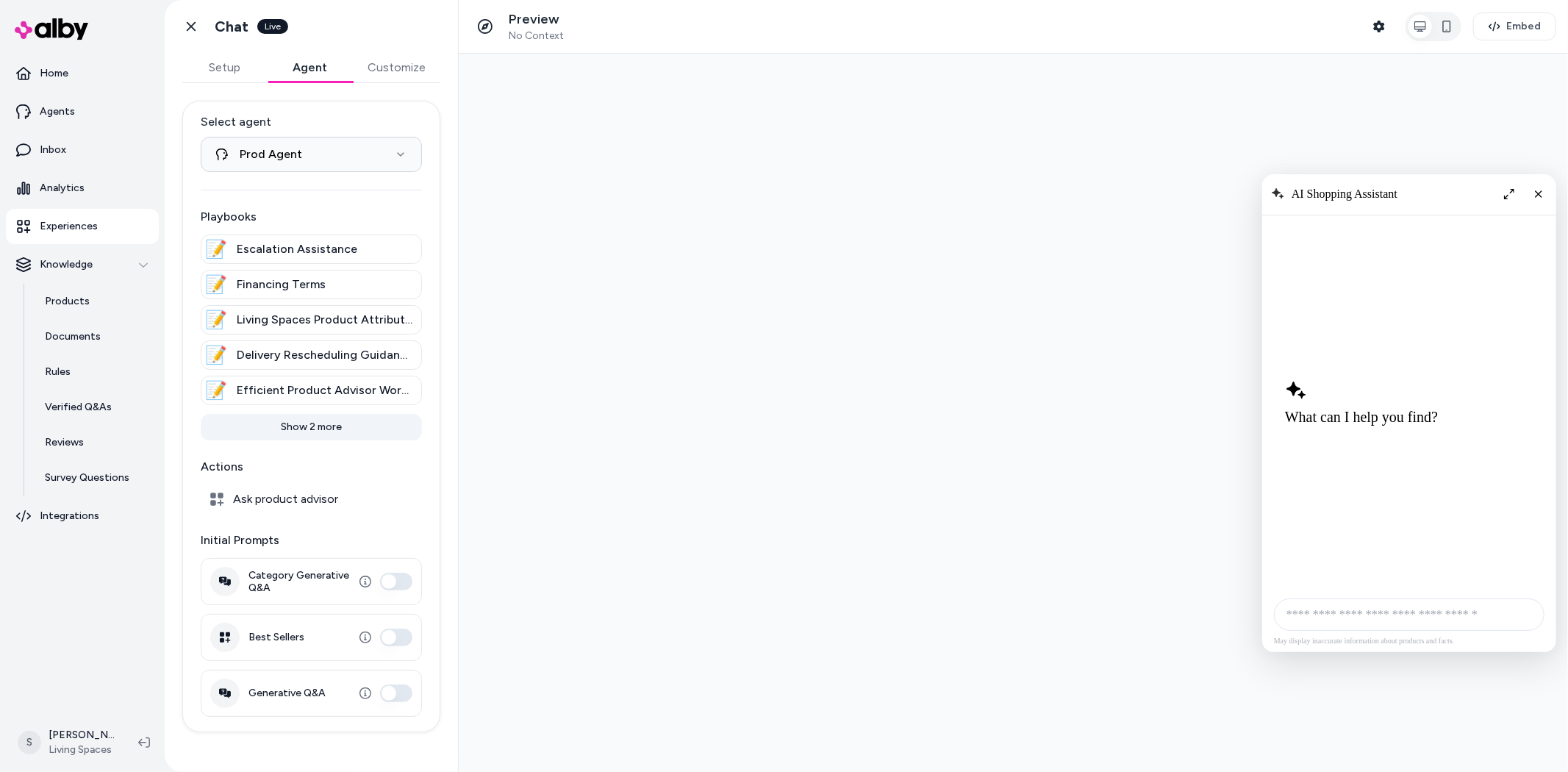
click at [299, 426] on button "Show 2 more" at bounding box center [311, 427] width 221 height 27
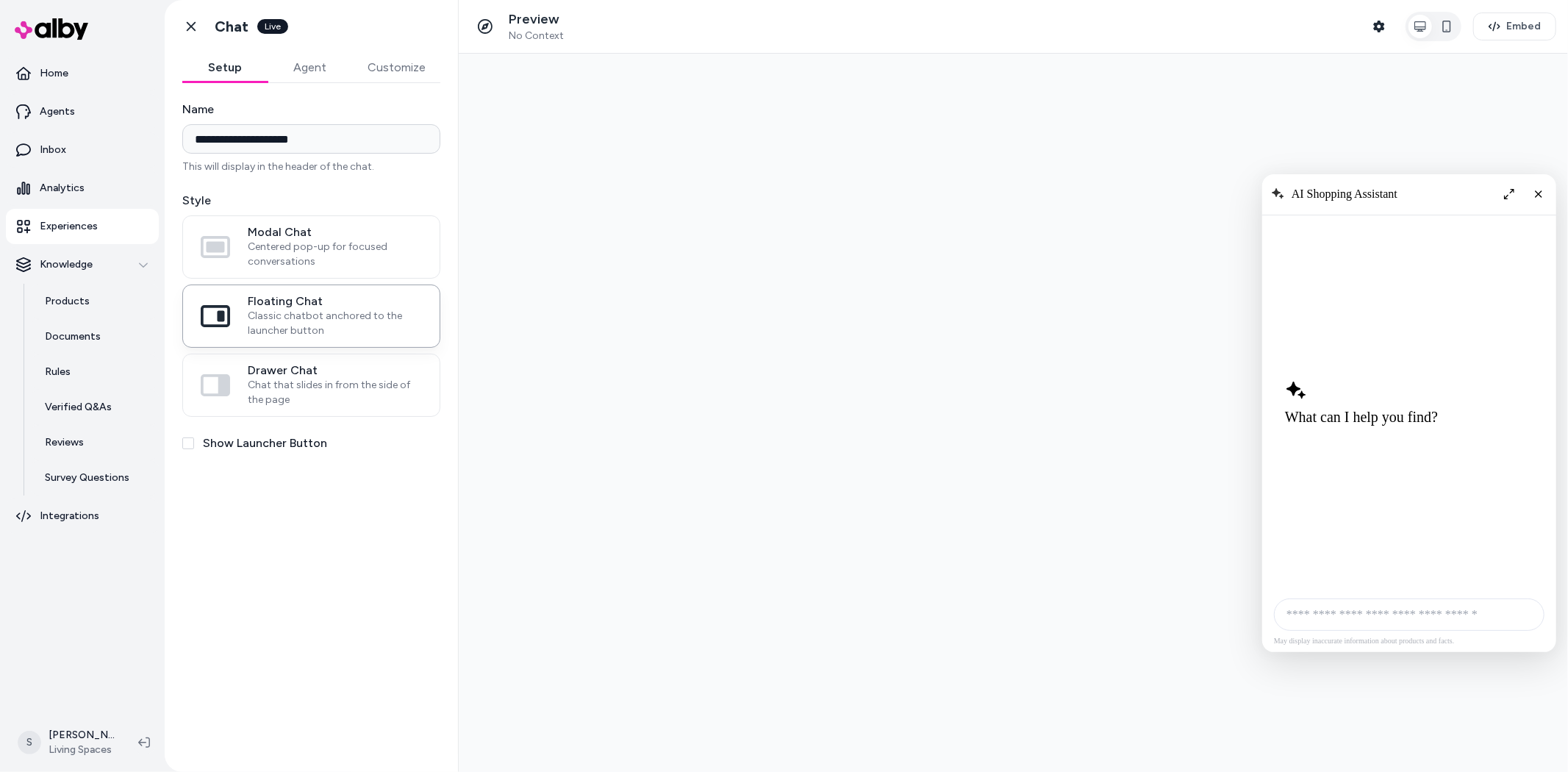
click at [227, 68] on button "Setup" at bounding box center [225, 68] width 85 height 29
click at [386, 74] on button "Customize" at bounding box center [396, 68] width 87 height 29
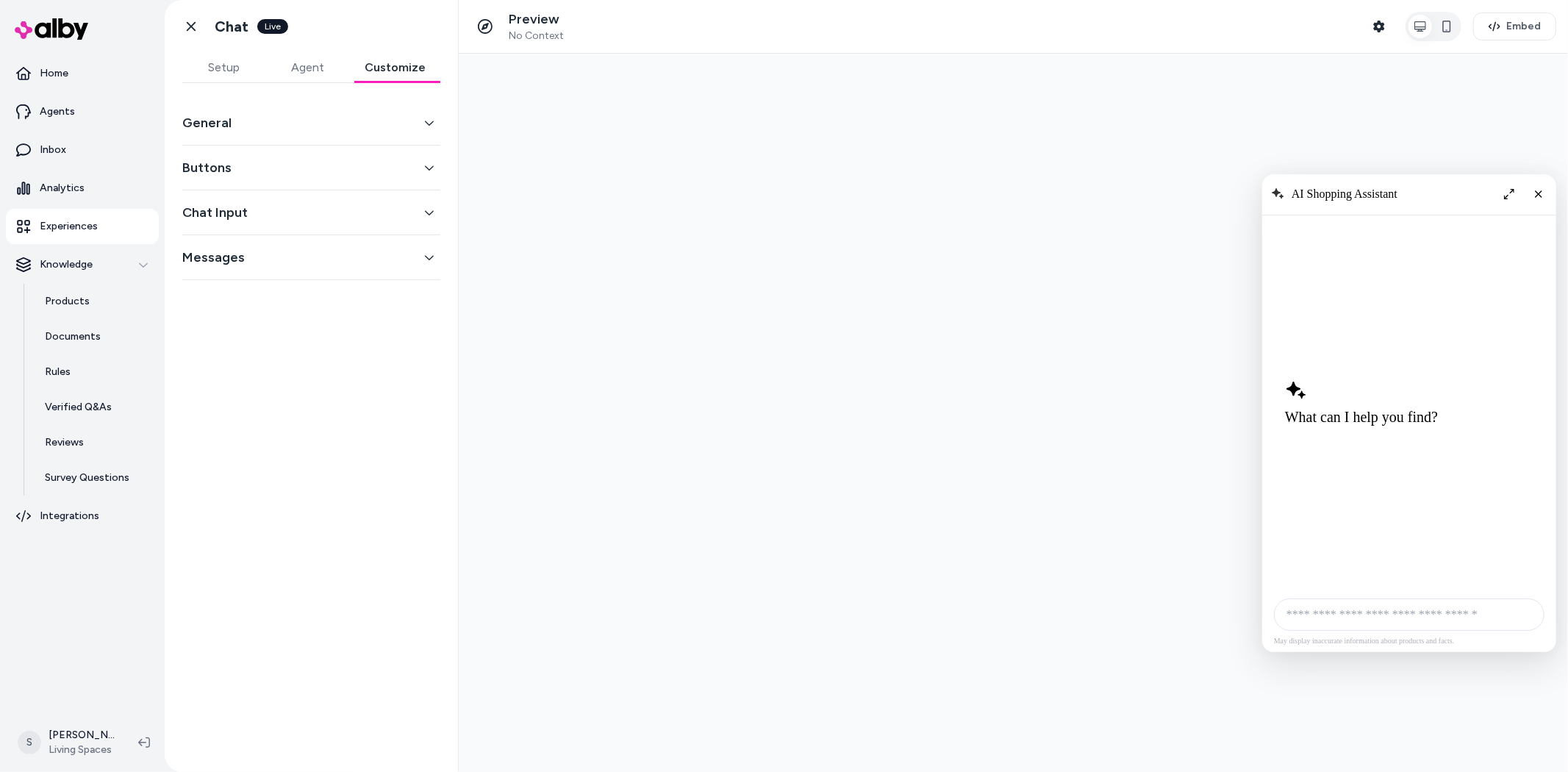
click at [402, 127] on button "General" at bounding box center [311, 123] width 258 height 20
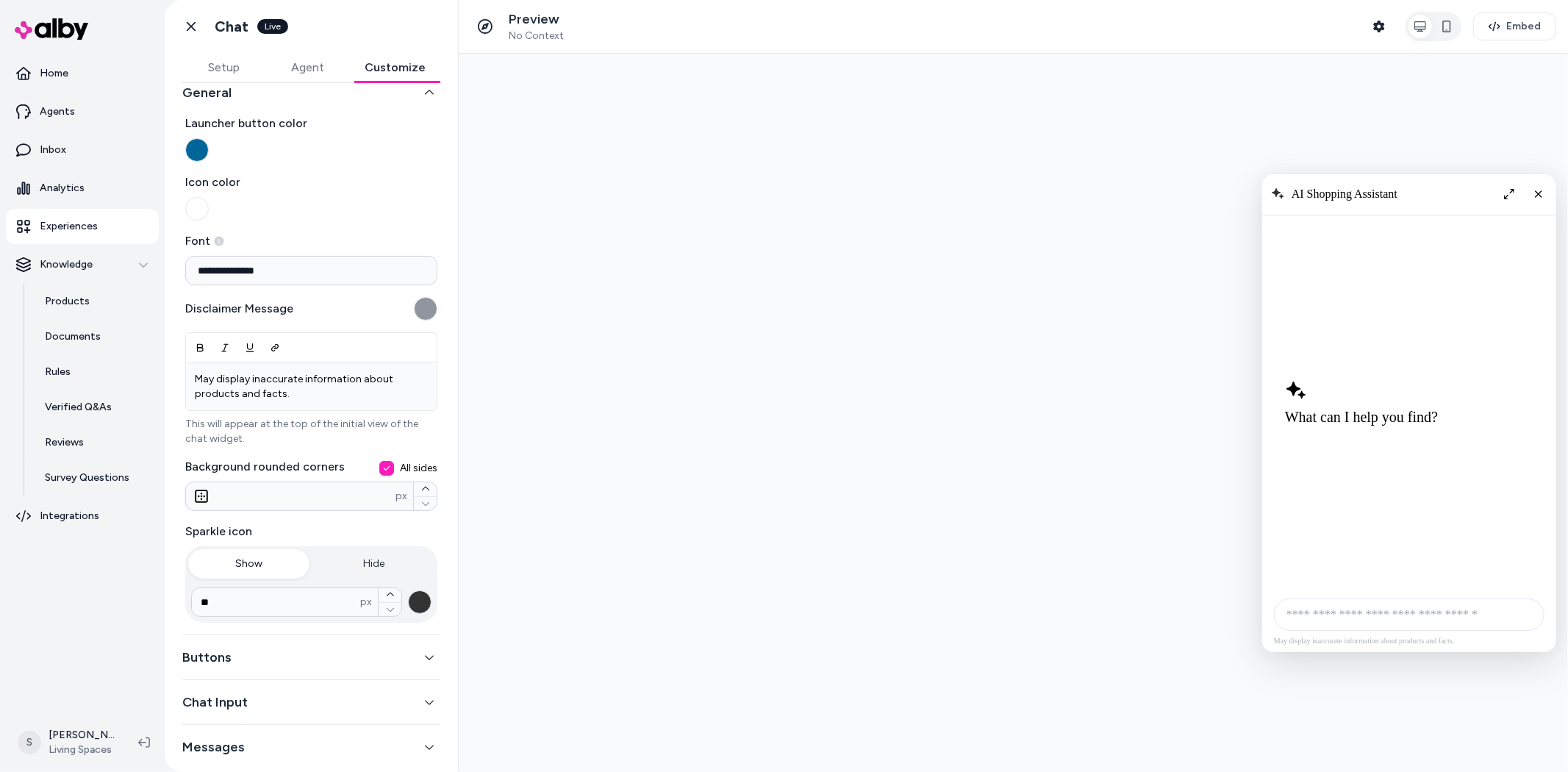
scroll to position [45, 0]
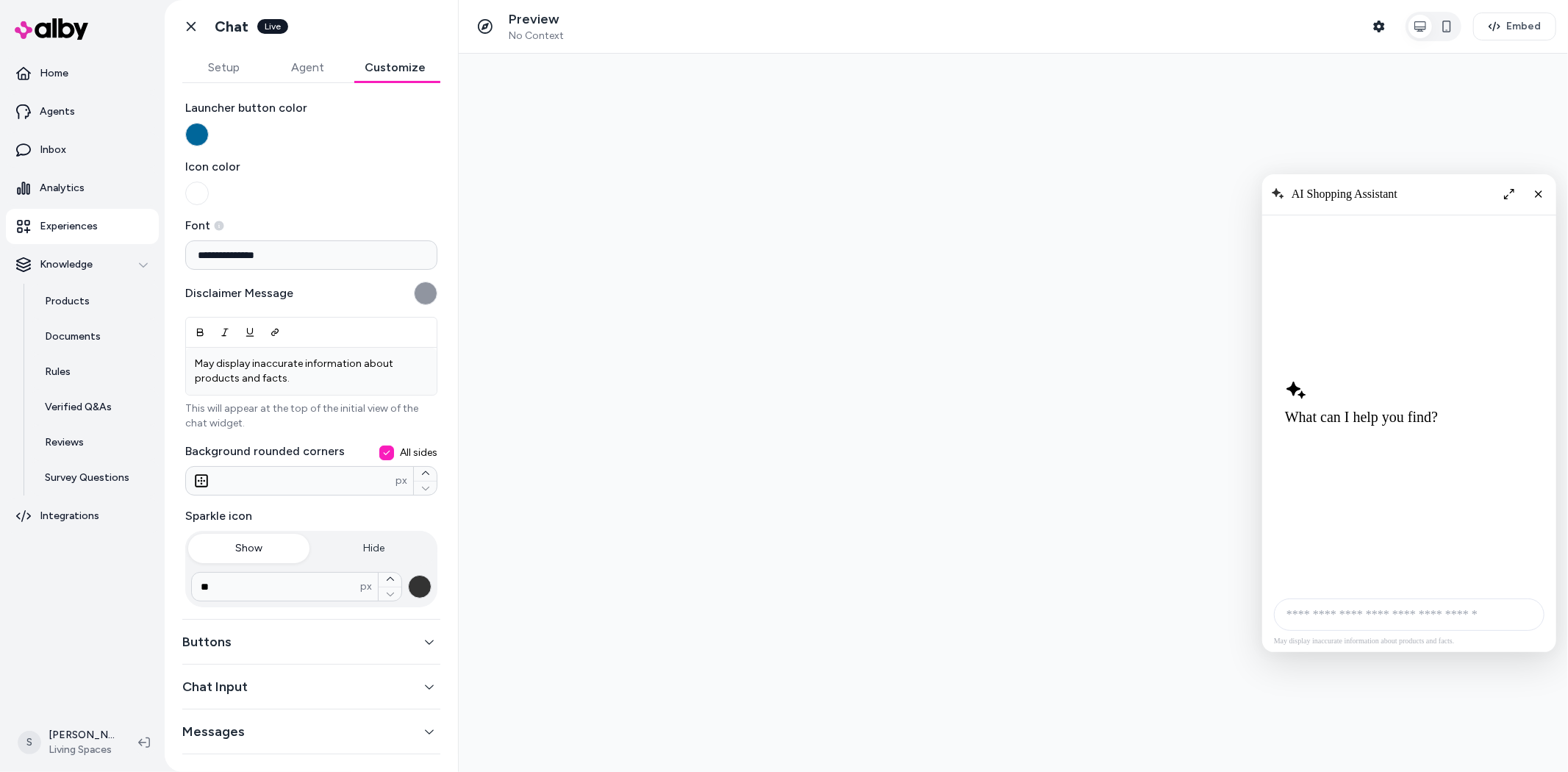
click at [404, 641] on button "Buttons" at bounding box center [311, 641] width 258 height 20
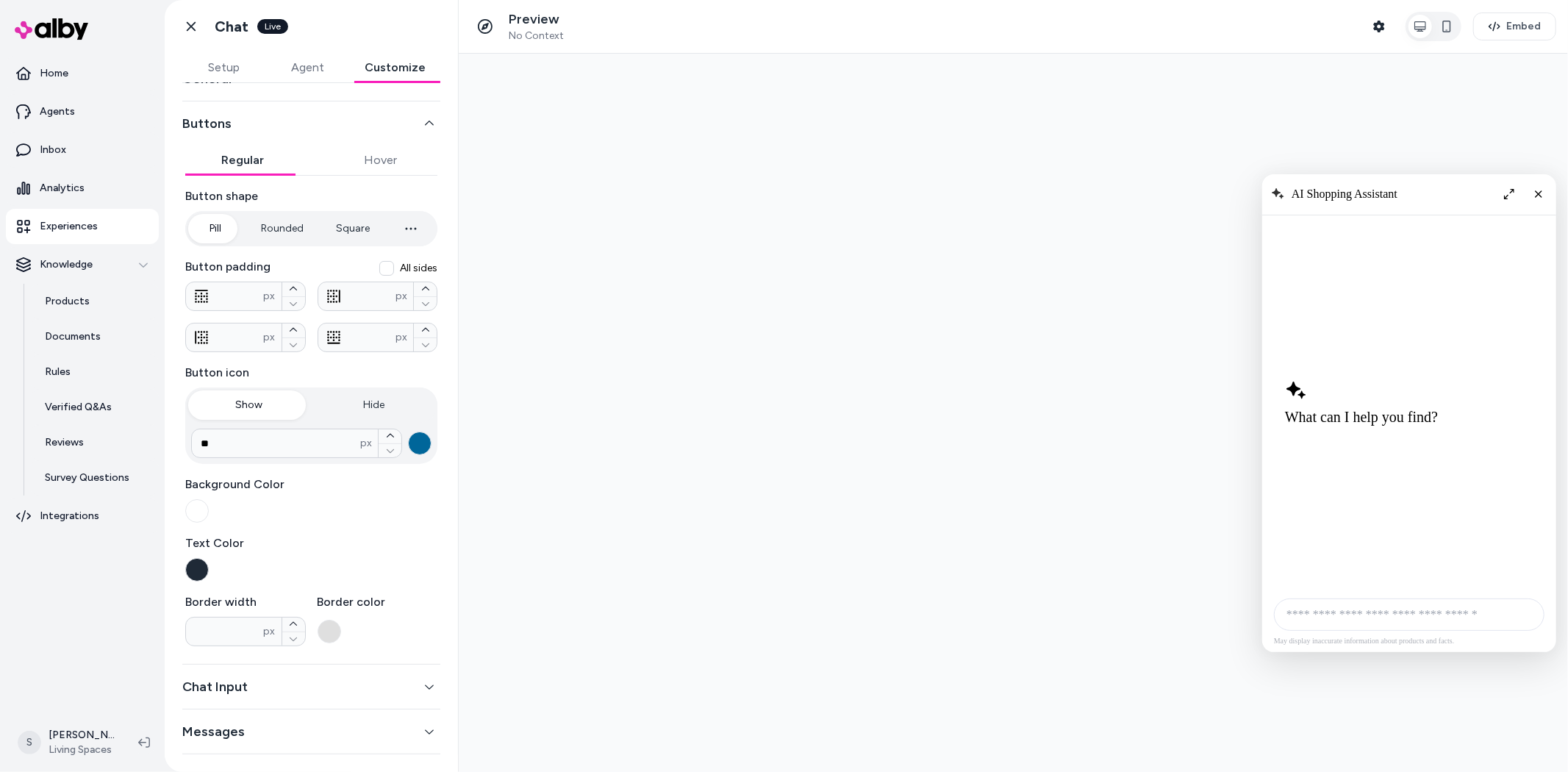
click at [400, 685] on button "Chat Input" at bounding box center [311, 686] width 258 height 20
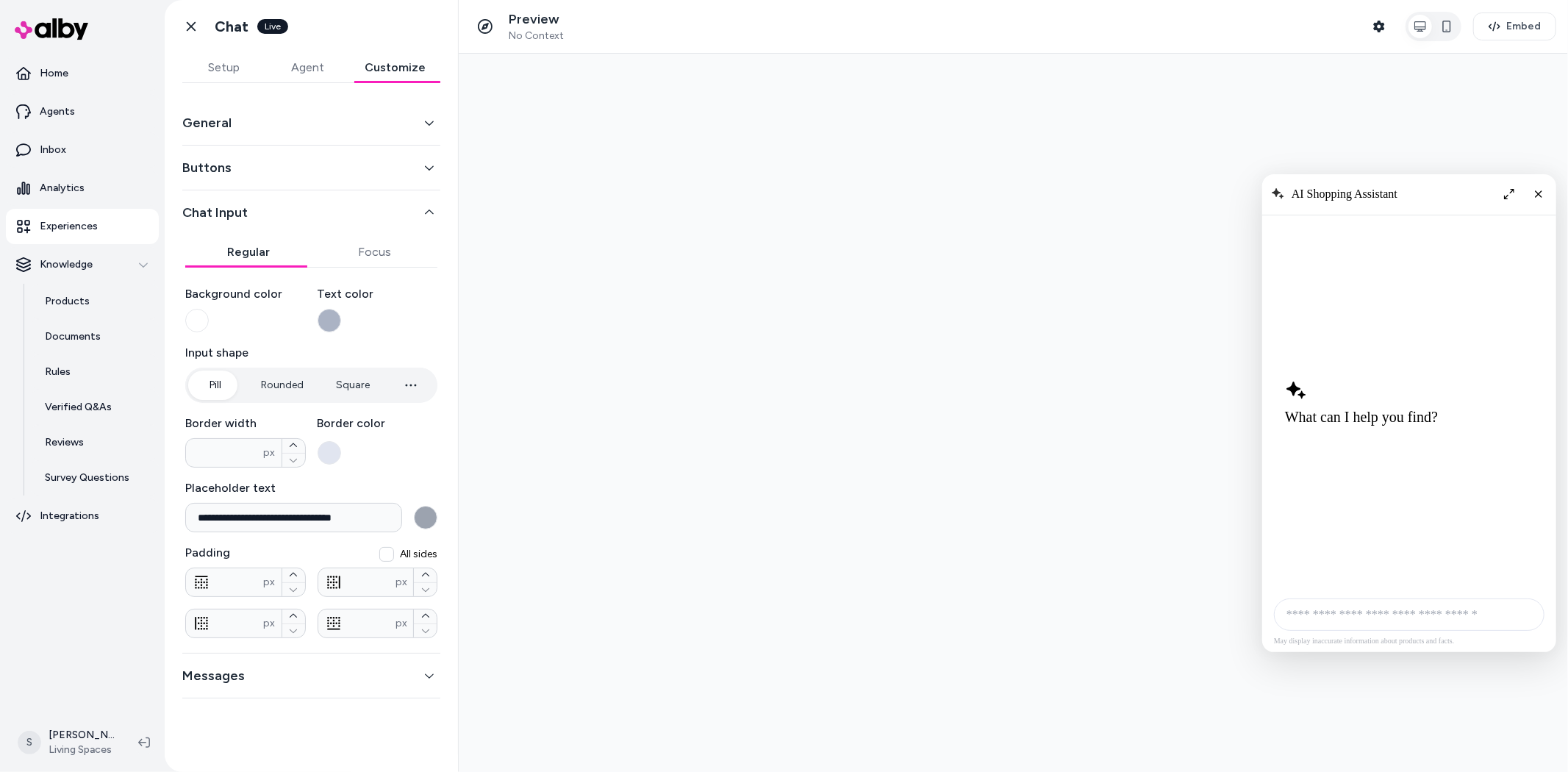
click at [402, 686] on div "Messages" at bounding box center [311, 676] width 258 height 44
click at [423, 685] on button "Messages" at bounding box center [311, 675] width 258 height 20
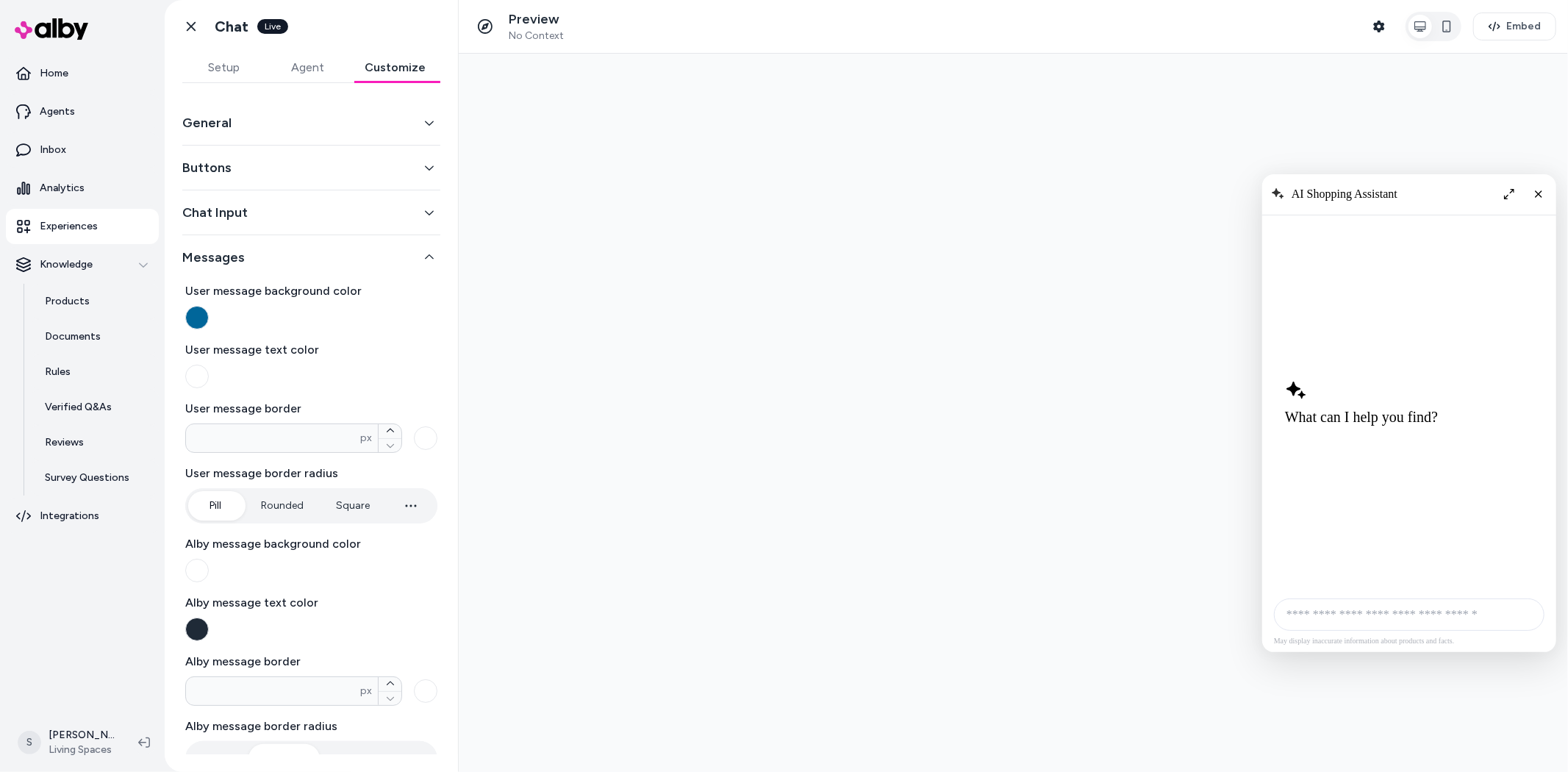
scroll to position [37, 0]
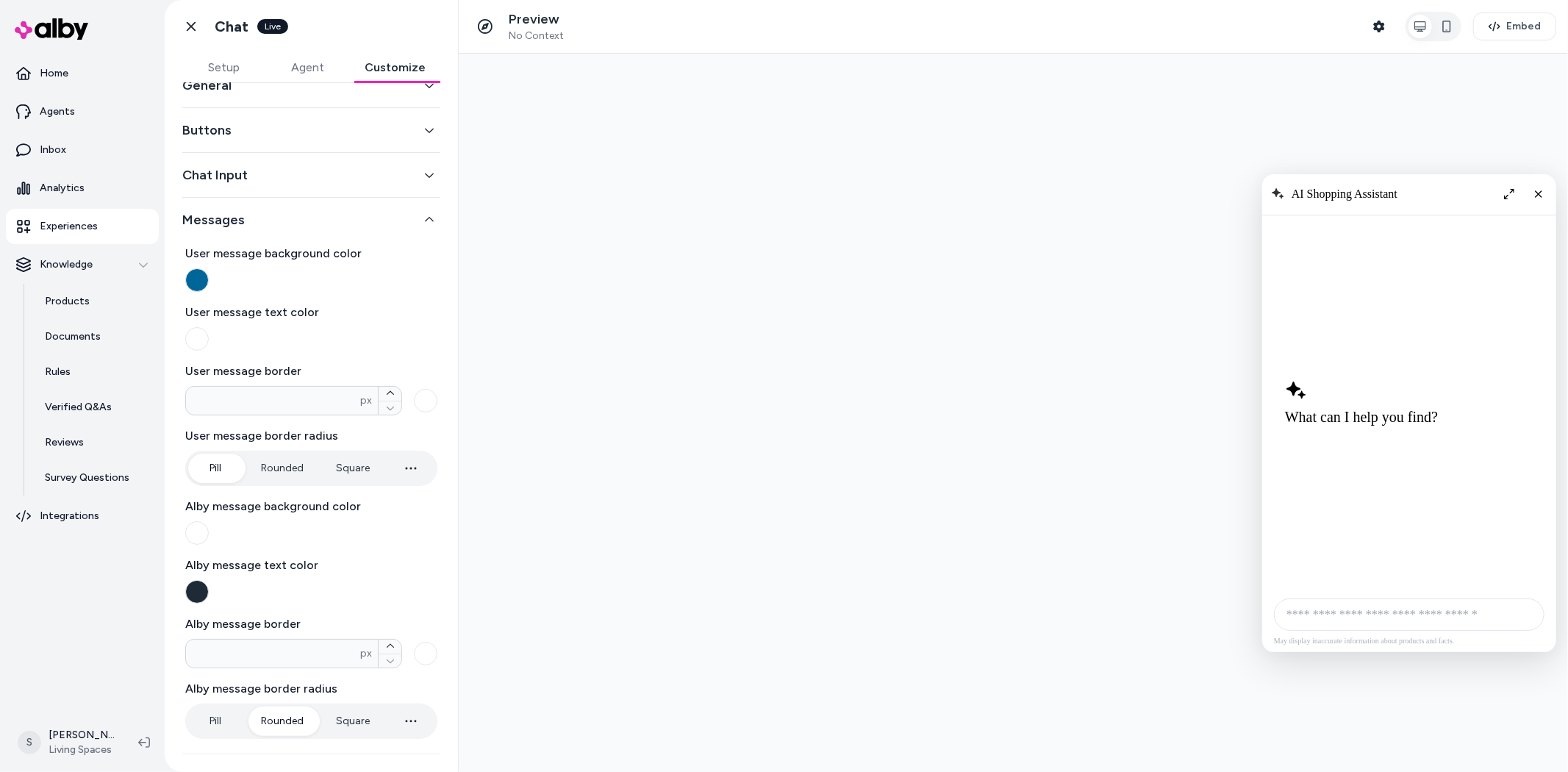
click at [55, 229] on p "Experiences" at bounding box center [68, 227] width 58 height 15
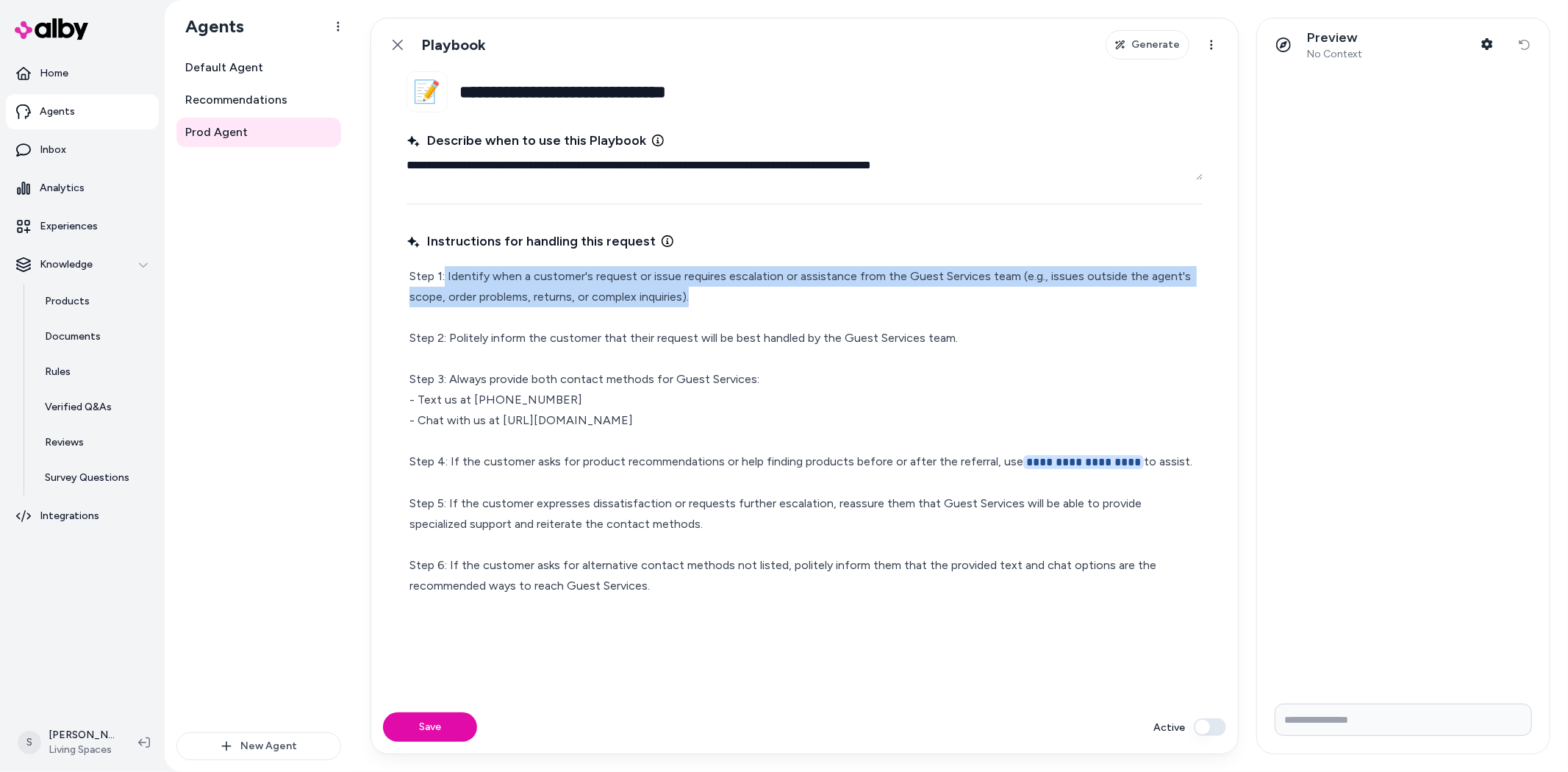
drag, startPoint x: 445, startPoint y: 279, endPoint x: 880, endPoint y: 296, distance: 435.3
click at [880, 296] on p "**********" at bounding box center [804, 432] width 790 height 330
click at [640, 344] on p "**********" at bounding box center [804, 432] width 790 height 330
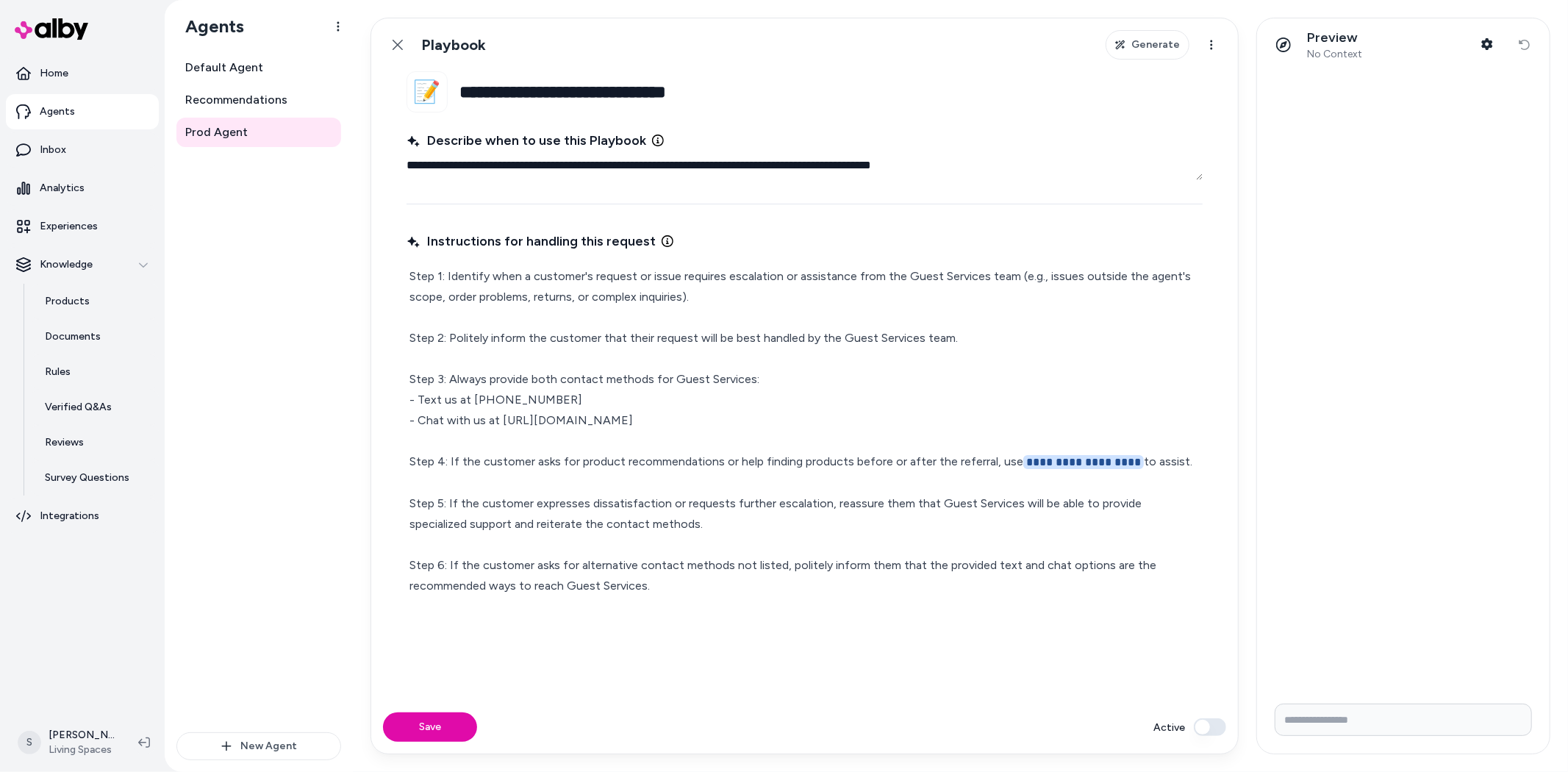
drag, startPoint x: 534, startPoint y: 463, endPoint x: 554, endPoint y: 495, distance: 37.7
click at [535, 464] on p "**********" at bounding box center [804, 432] width 790 height 330
drag, startPoint x: 559, startPoint y: 509, endPoint x: 262, endPoint y: 164, distance: 455.2
click at [560, 509] on p "**********" at bounding box center [804, 432] width 790 height 330
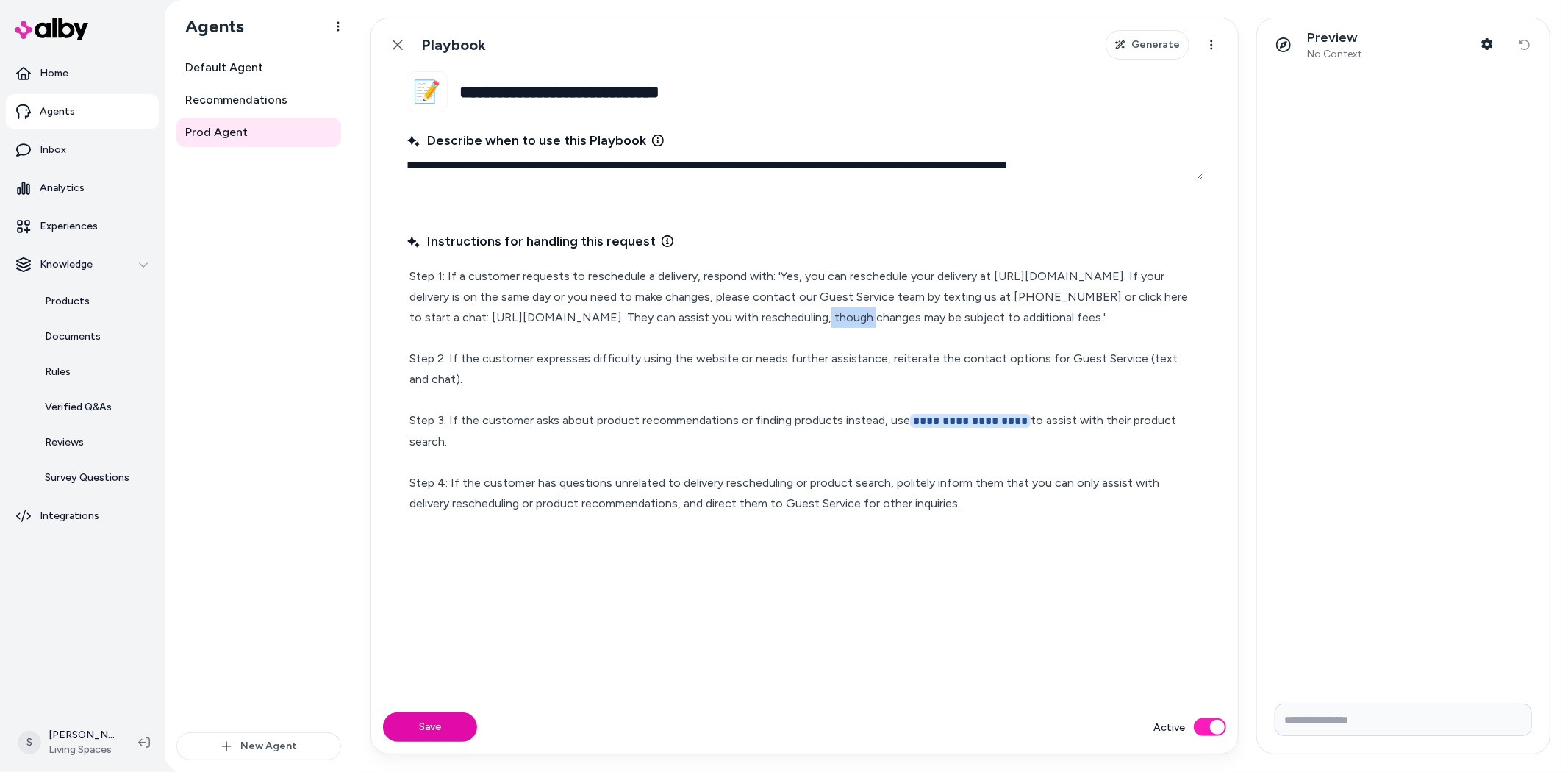
drag, startPoint x: 988, startPoint y: 314, endPoint x: 950, endPoint y: 319, distance: 38.3
click at [950, 319] on p "**********" at bounding box center [804, 390] width 790 height 248
click at [436, 736] on button "Save" at bounding box center [430, 727] width 94 height 29
type textarea "*"
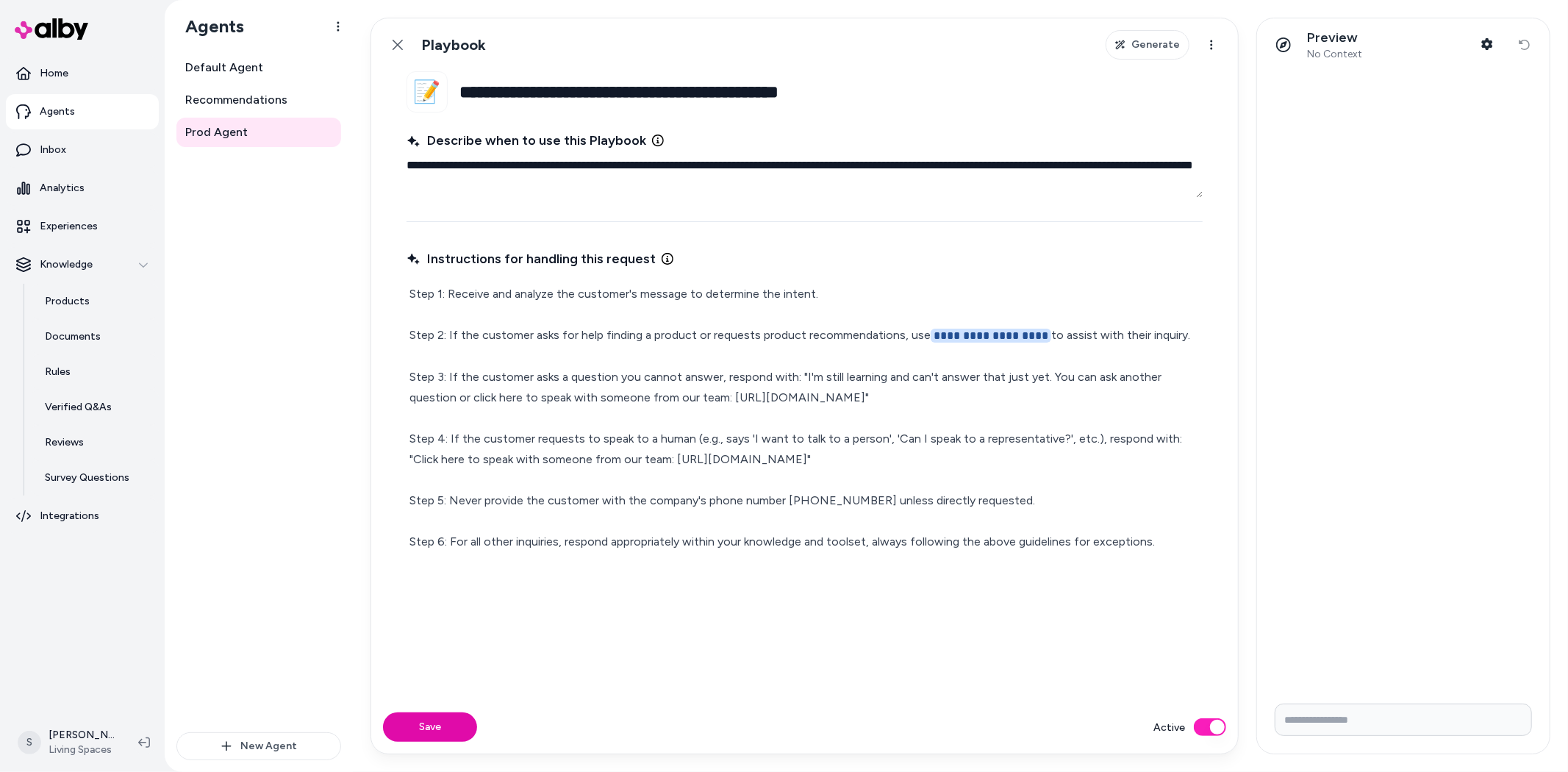
drag, startPoint x: 957, startPoint y: 394, endPoint x: 924, endPoint y: 394, distance: 33.0
click at [924, 394] on p "**********" at bounding box center [804, 418] width 790 height 268
type textarea "*"
click at [714, 375] on p "**********" at bounding box center [804, 418] width 790 height 268
drag, startPoint x: 533, startPoint y: 435, endPoint x: 553, endPoint y: 443, distance: 21.5
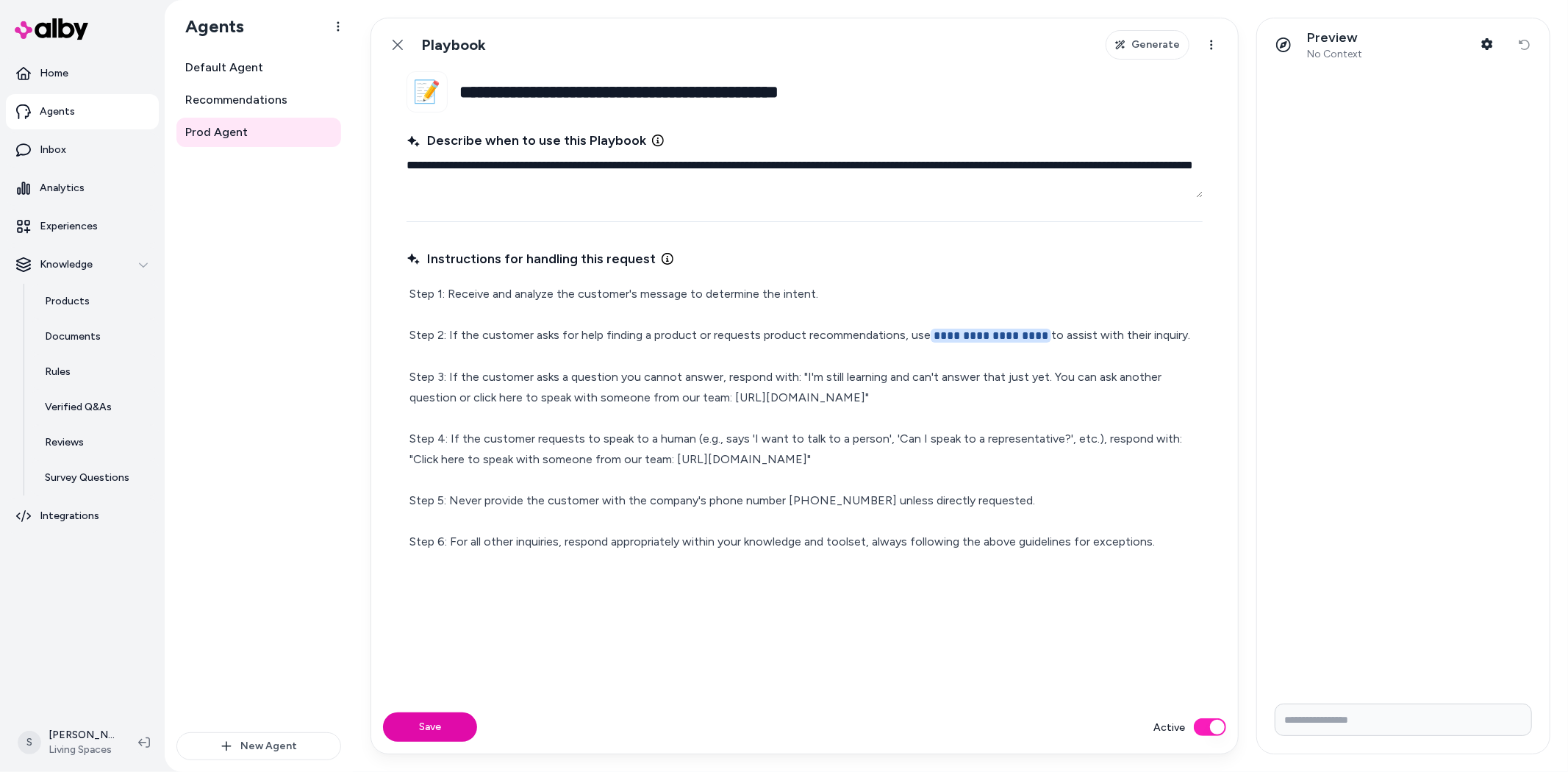
click at [533, 435] on p "**********" at bounding box center [804, 418] width 790 height 268
drag, startPoint x: 531, startPoint y: 326, endPoint x: 686, endPoint y: 333, distance: 155.2
click at [686, 333] on p "**********" at bounding box center [804, 418] width 790 height 268
click at [760, 346] on p "**********" at bounding box center [804, 418] width 790 height 268
click at [483, 292] on p "**********" at bounding box center [804, 418] width 790 height 268
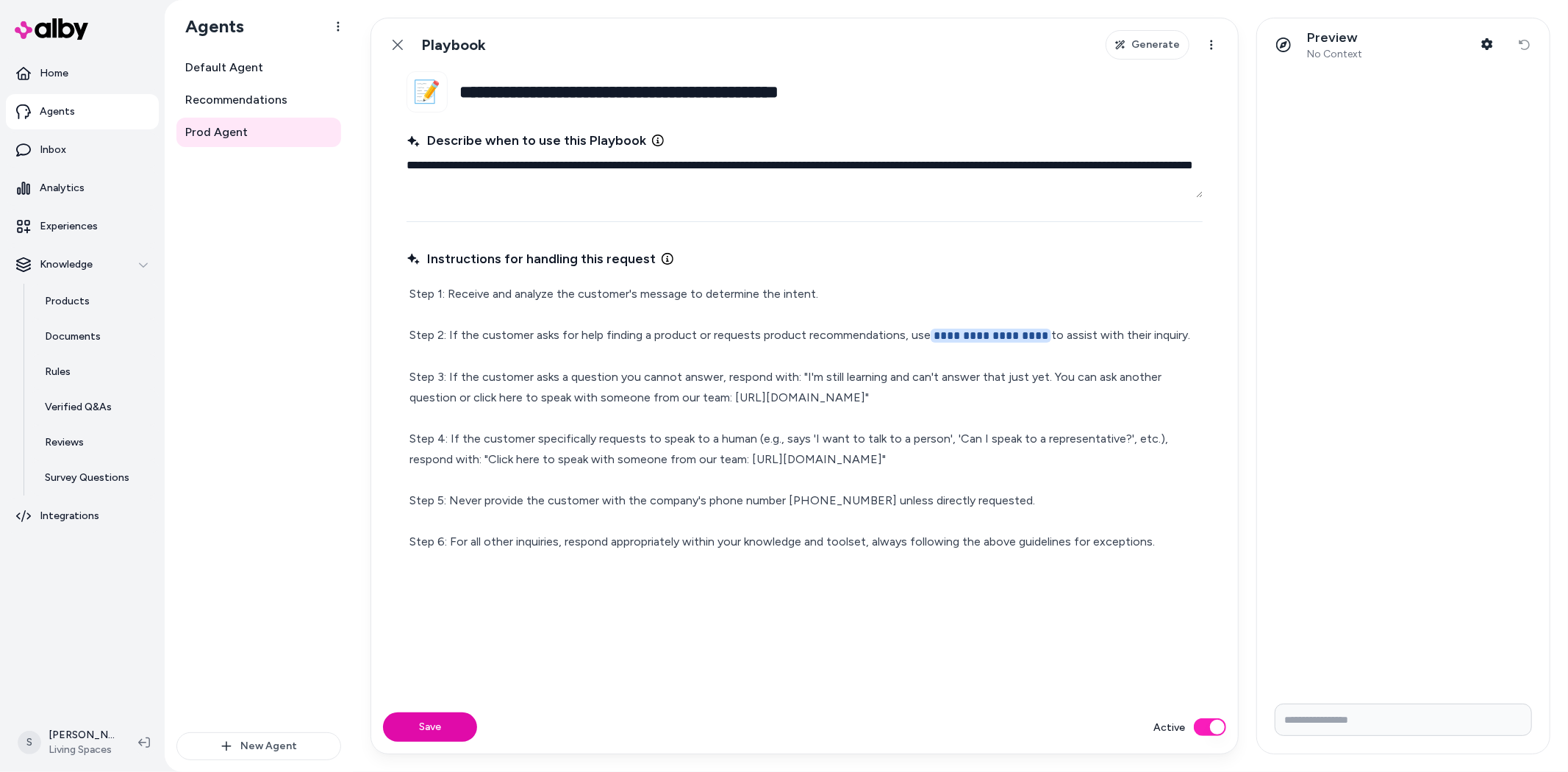
drag, startPoint x: 449, startPoint y: 338, endPoint x: 1202, endPoint y: 329, distance: 753.1
click at [1202, 329] on div "**********" at bounding box center [805, 418] width 796 height 275
click at [1180, 325] on p "**********" at bounding box center [804, 418] width 790 height 268
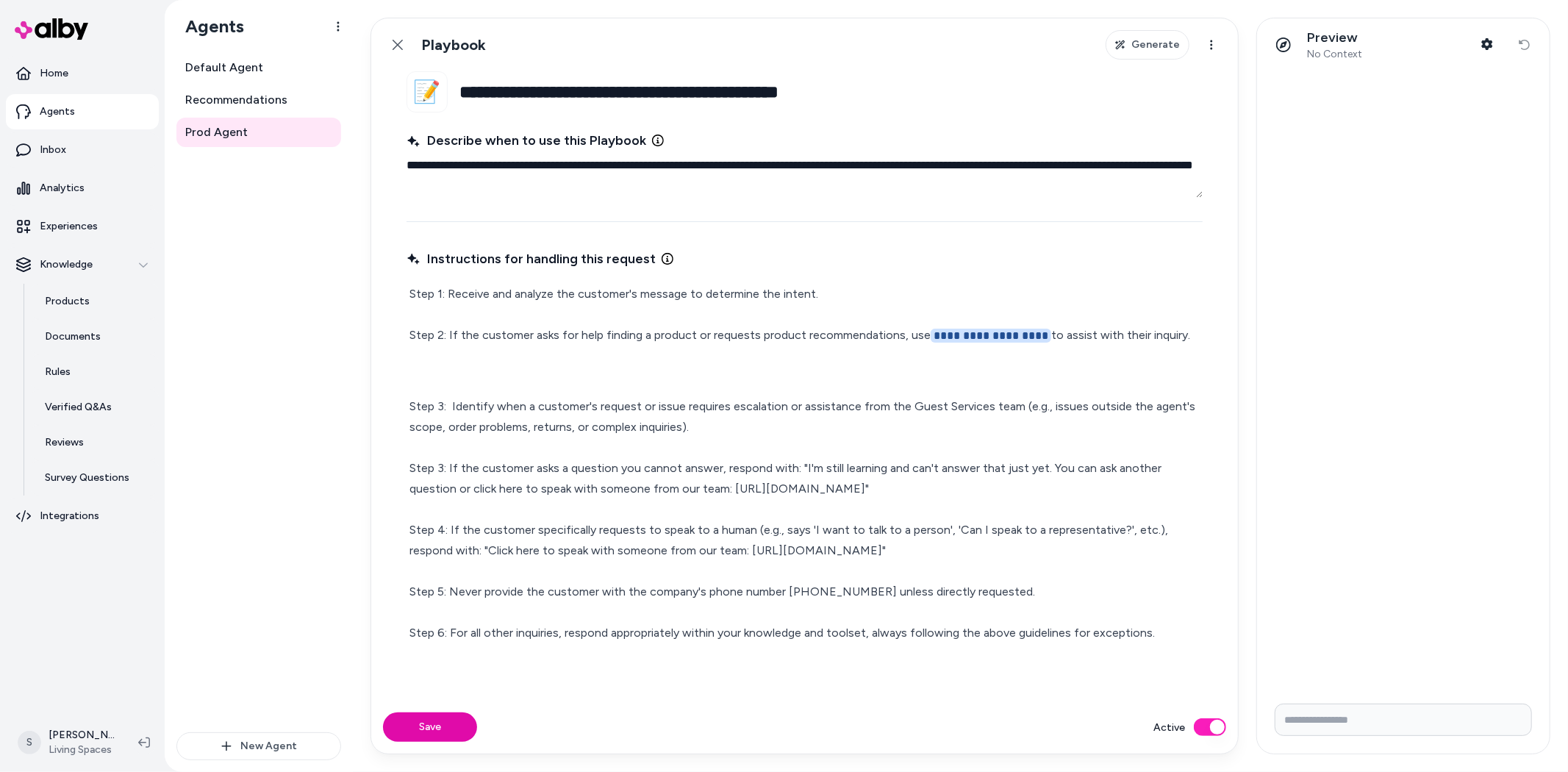
click at [454, 407] on p "Step 3: Identify when a customer's request or issue requires escalation or assi…" at bounding box center [804, 520] width 790 height 247
click at [452, 408] on p "Step 3: Identify when a customer's request or issue requires escalation or assi…" at bounding box center [804, 520] width 790 height 247
click at [465, 370] on p at bounding box center [804, 370] width 790 height 20
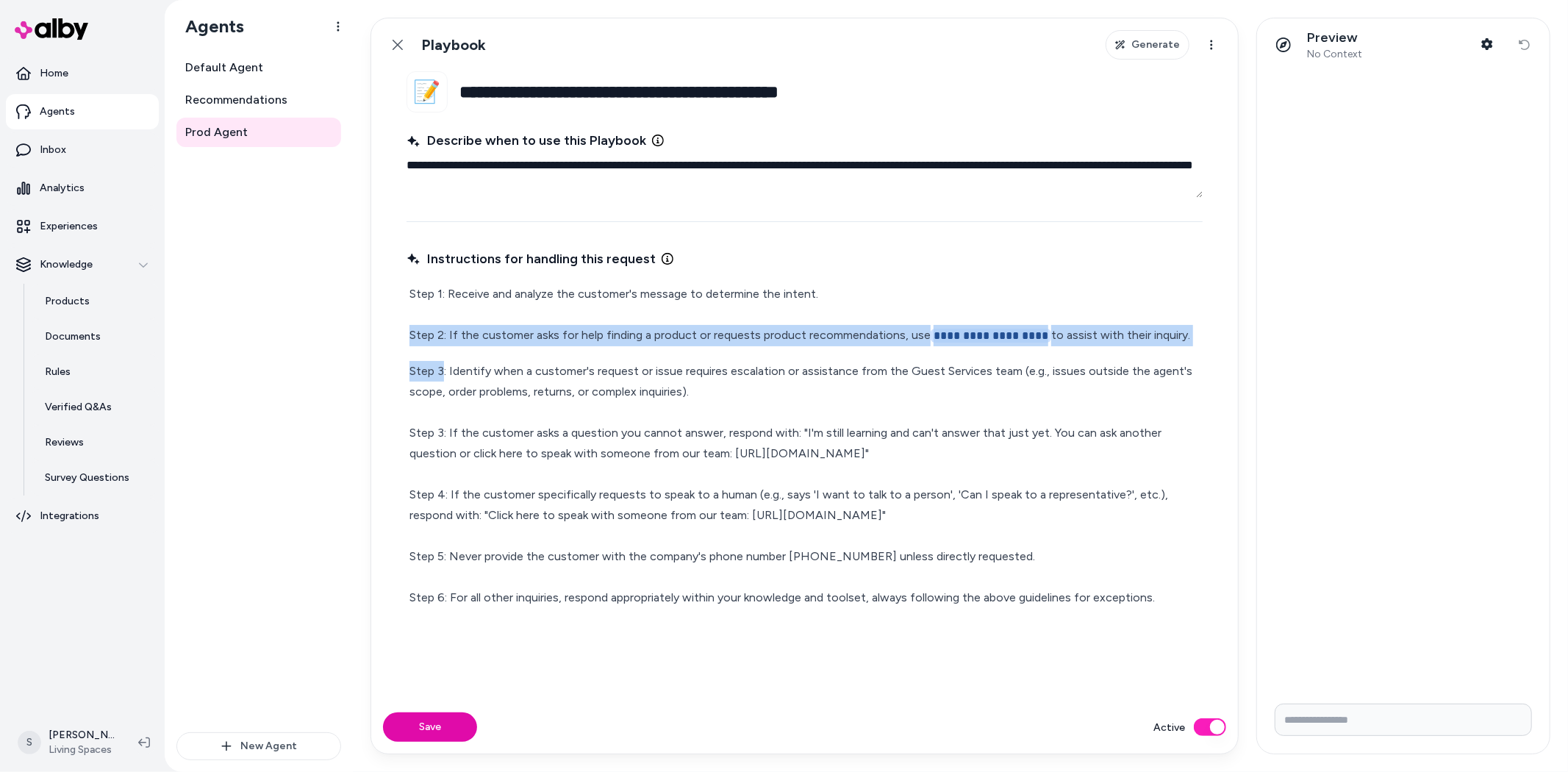
drag, startPoint x: 443, startPoint y: 372, endPoint x: 405, endPoint y: 337, distance: 51.7
click at [405, 337] on fieldset "**********" at bounding box center [805, 386] width 867 height 629
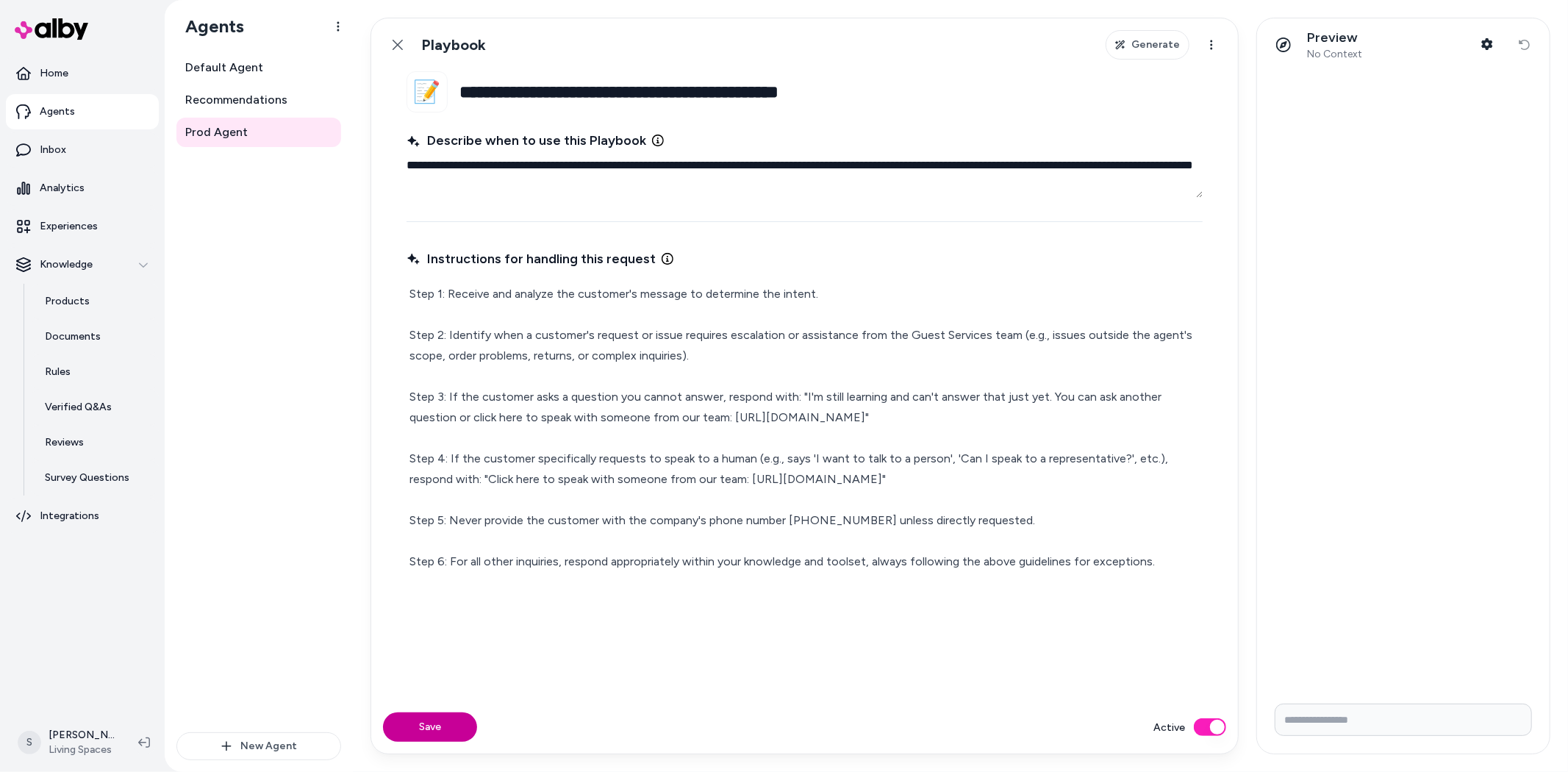
click at [453, 725] on button "Save" at bounding box center [430, 727] width 94 height 29
type textarea "*"
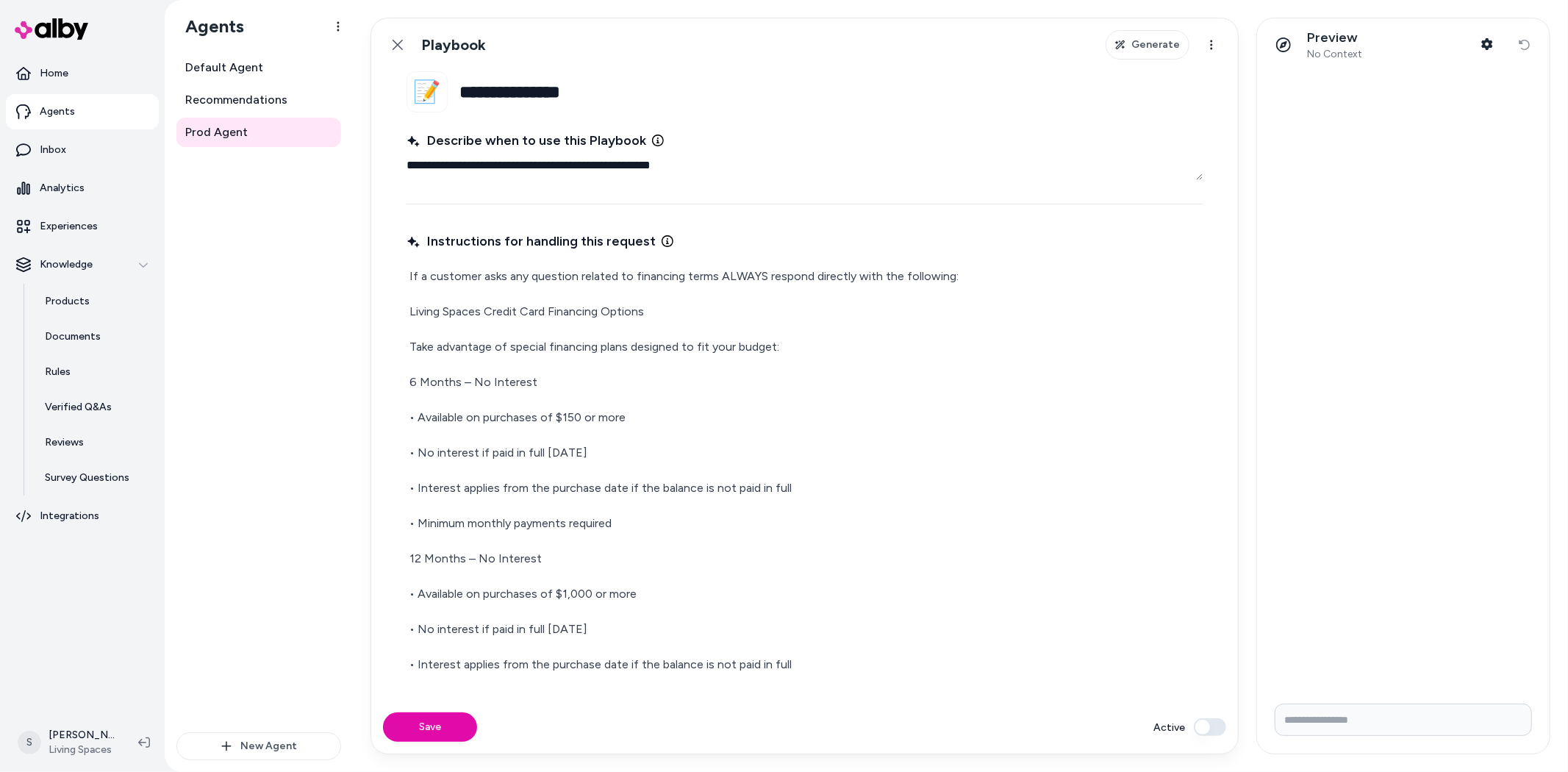
click at [1216, 718] on button "Active" at bounding box center [1210, 727] width 32 height 18
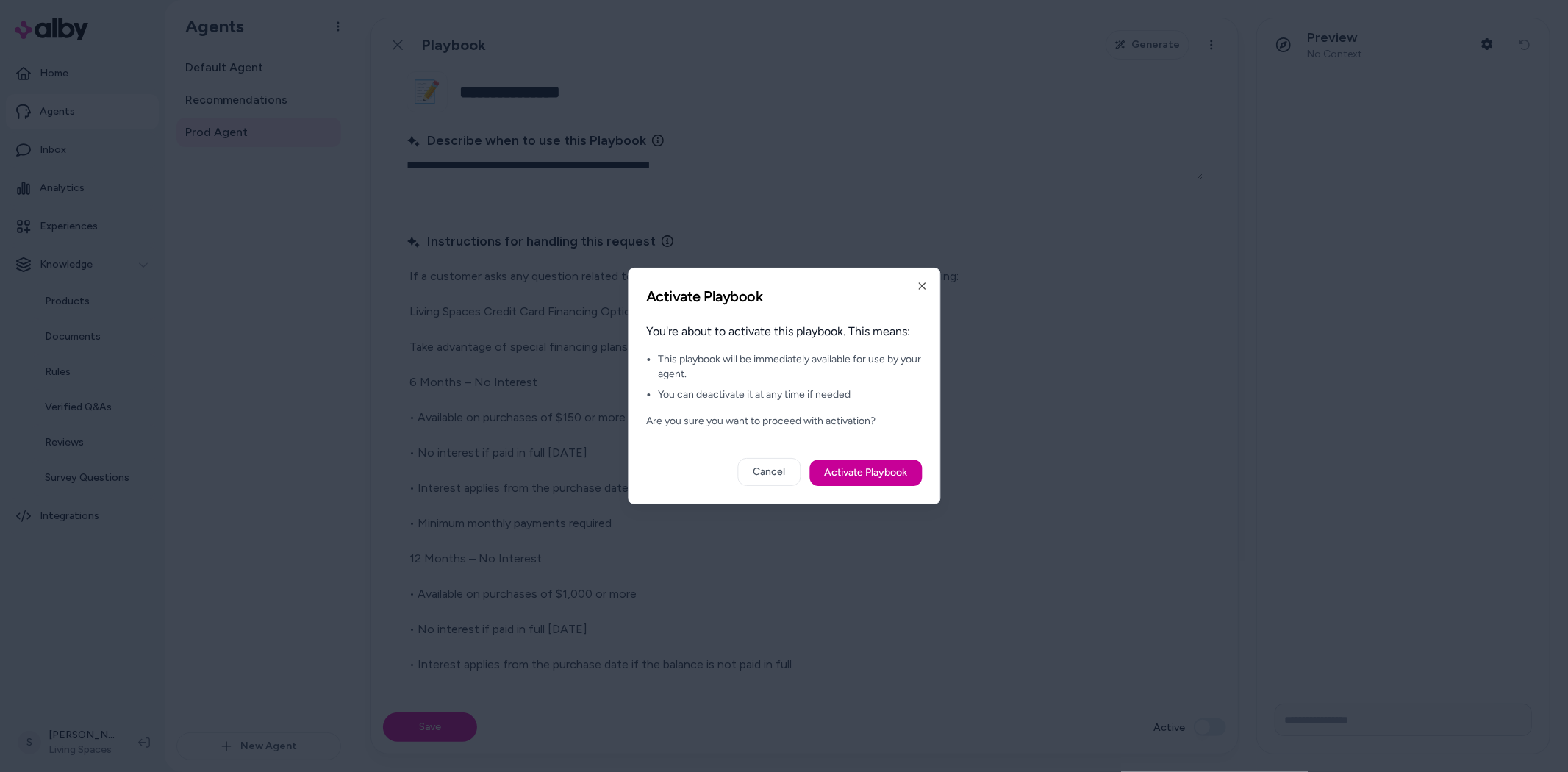
click at [854, 478] on button "Activate Playbook" at bounding box center [865, 473] width 113 height 27
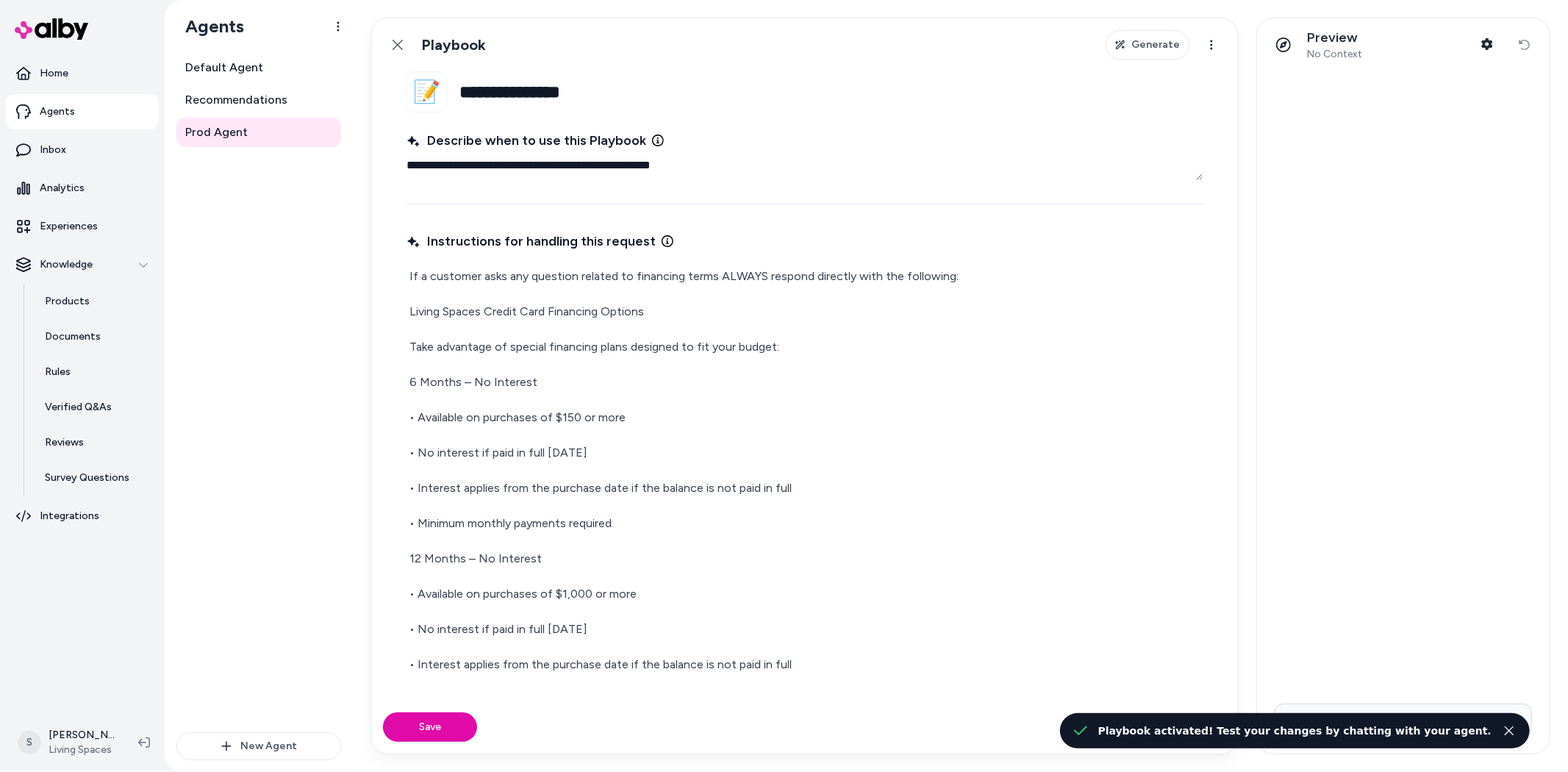
type textarea "*"
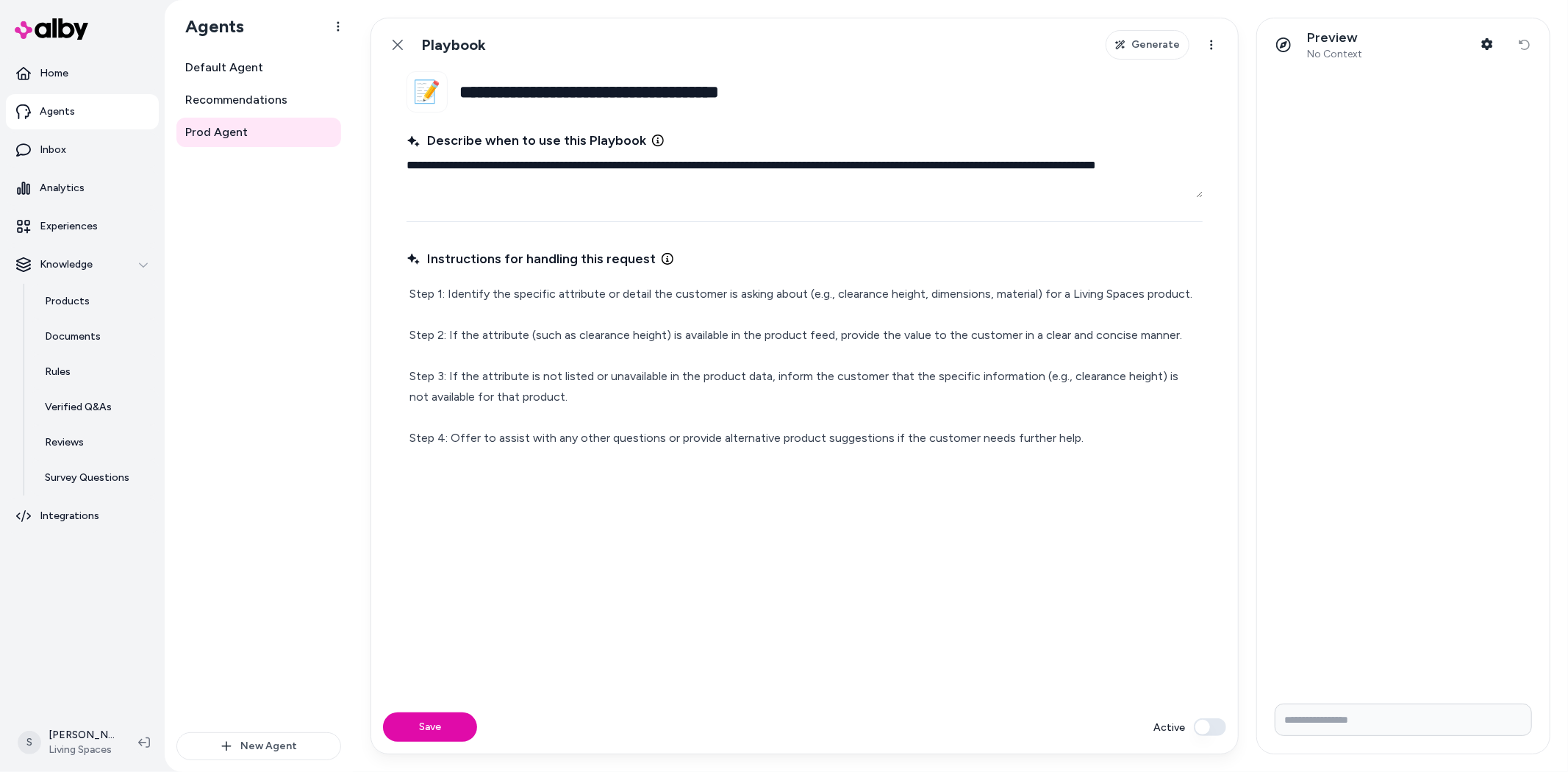
click at [1199, 726] on button "Active" at bounding box center [1210, 727] width 32 height 18
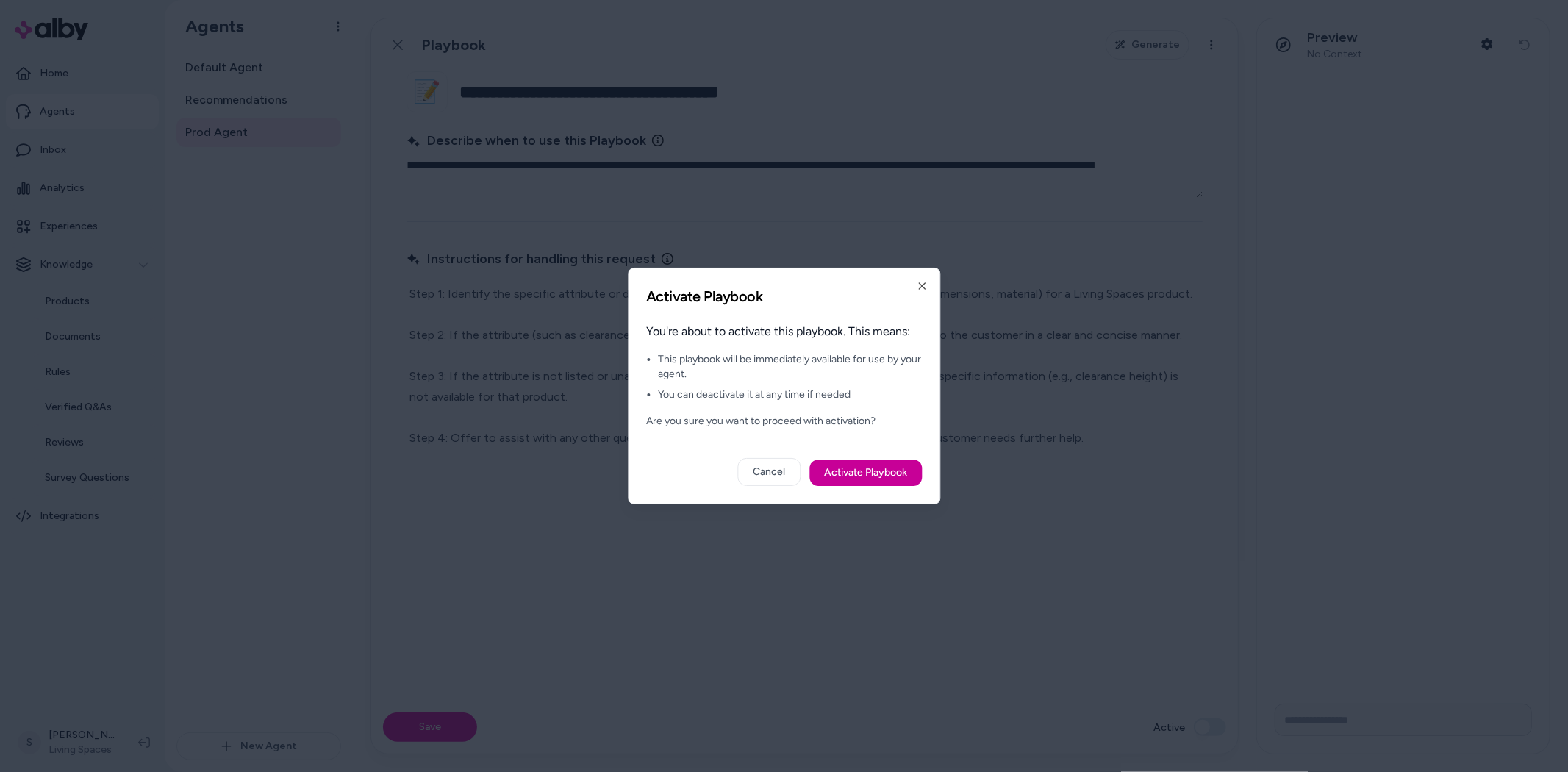
click at [846, 473] on button "Activate Playbook" at bounding box center [865, 473] width 113 height 27
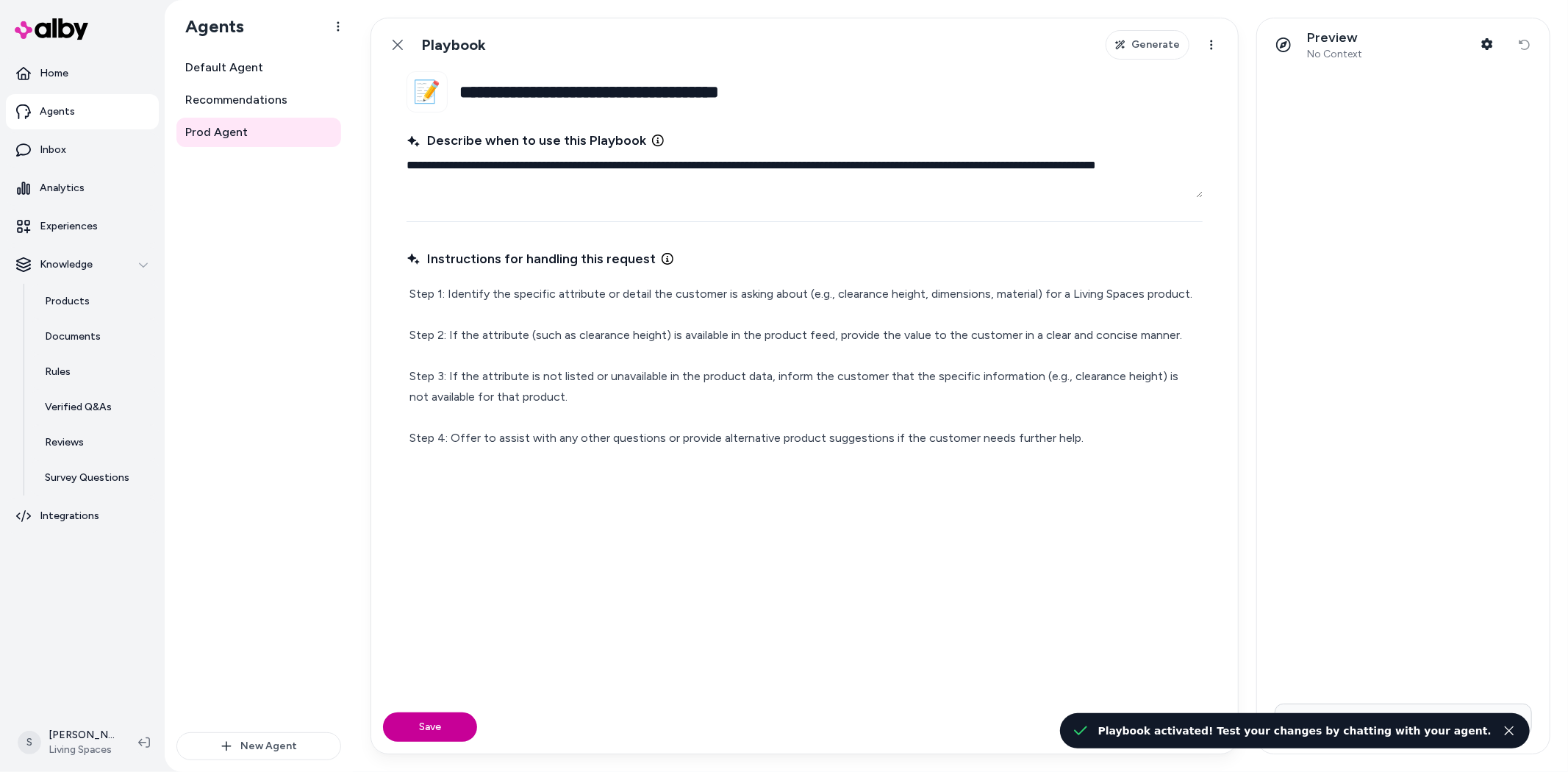
click at [423, 723] on button "Save" at bounding box center [430, 727] width 94 height 29
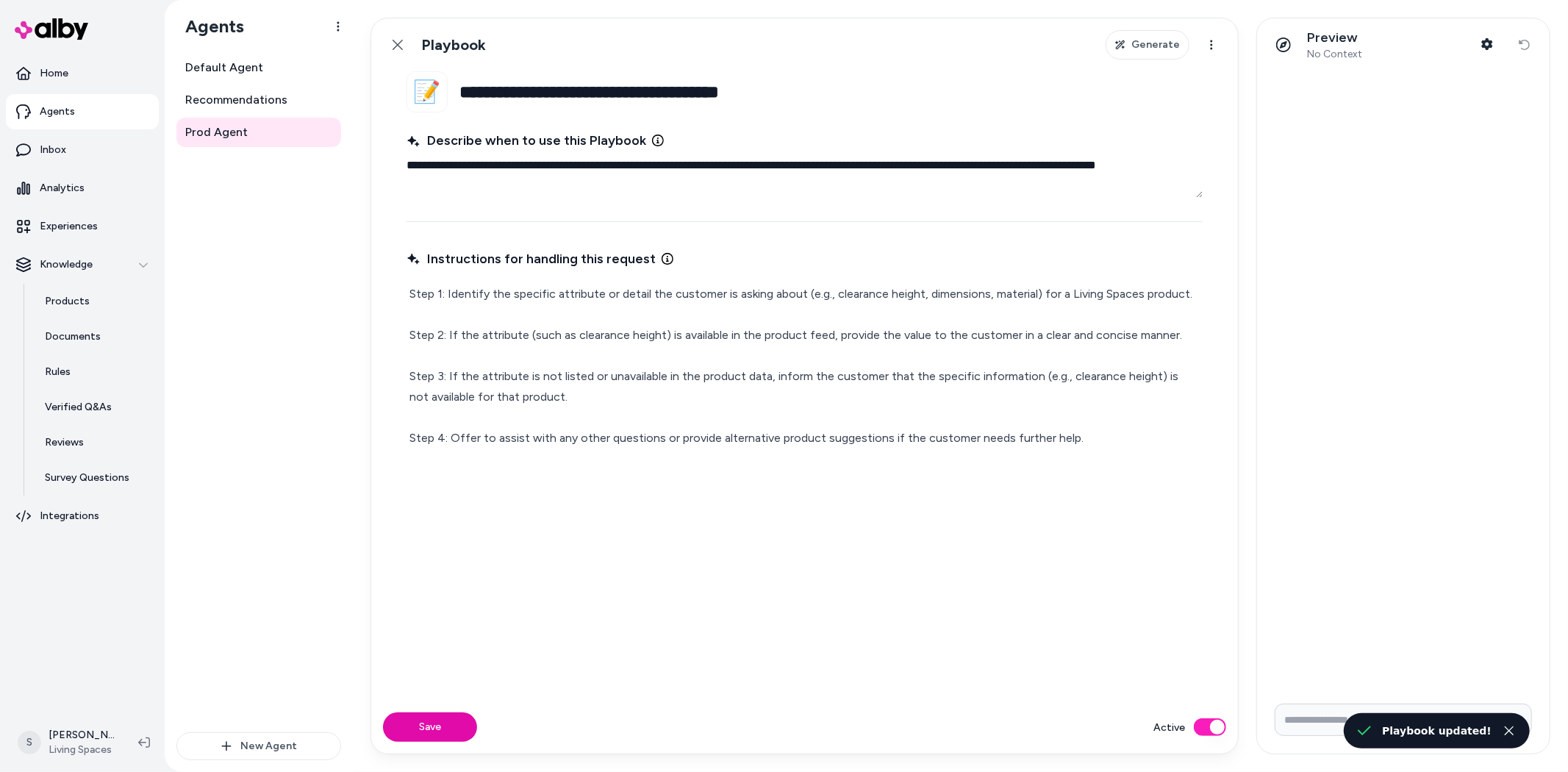
type textarea "*"
